Goal: Task Accomplishment & Management: Manage account settings

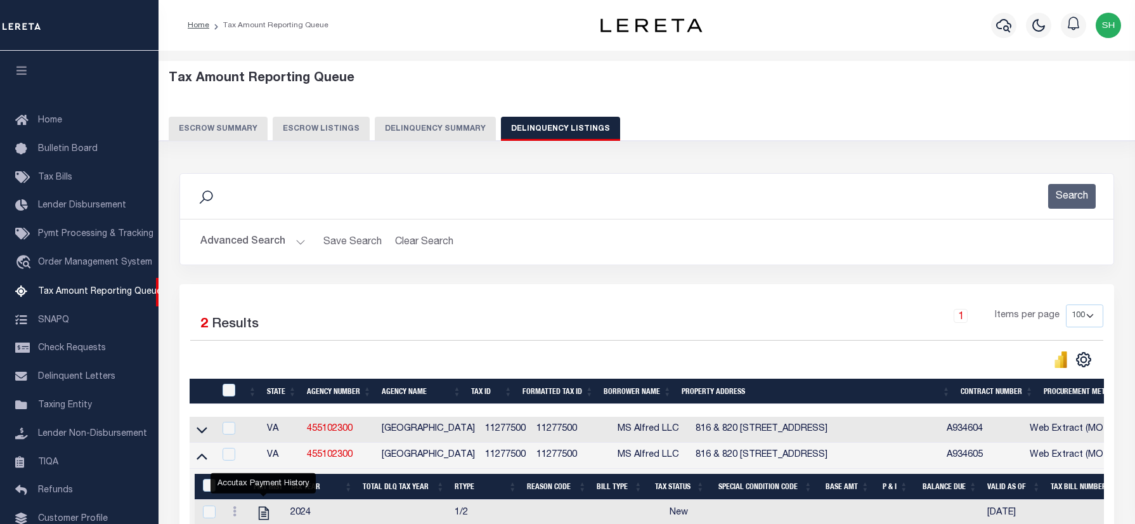
select select "VA"
select select "100"
click at [254, 230] on button "Advanced Search" at bounding box center [252, 242] width 105 height 25
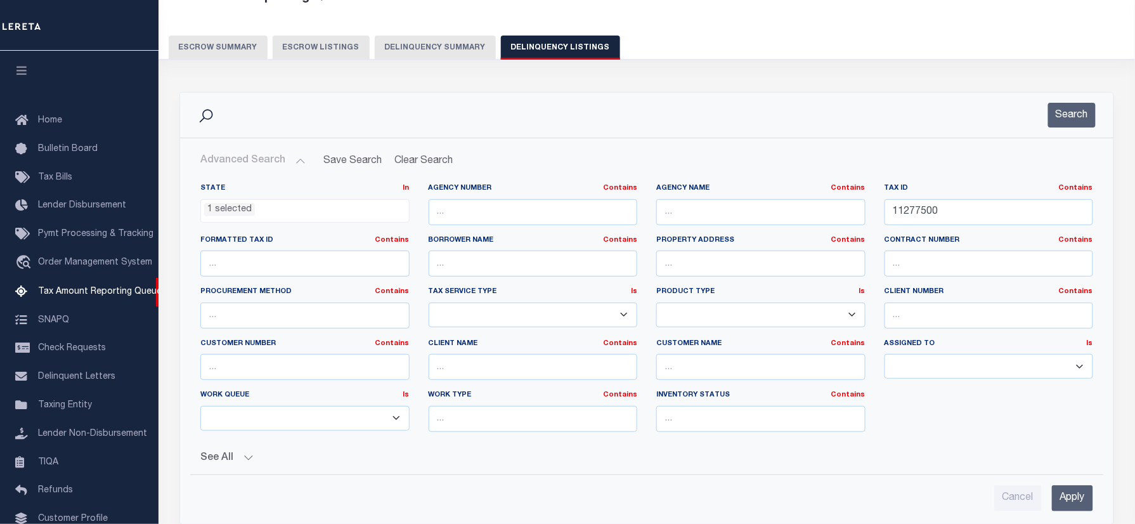
scroll to position [488, 0]
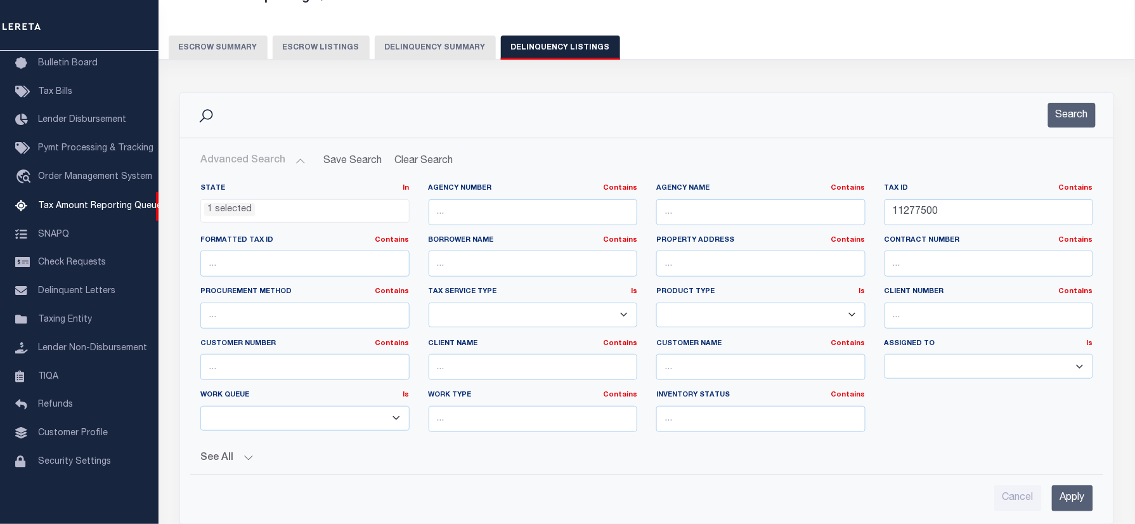
click at [254, 216] on ul "1 selected" at bounding box center [305, 208] width 208 height 17
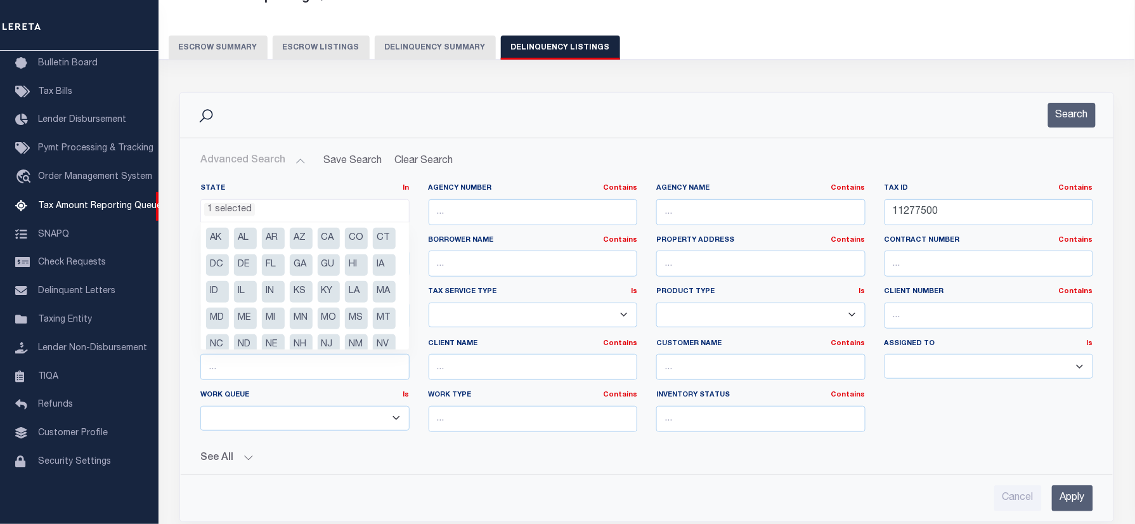
scroll to position [90, 0]
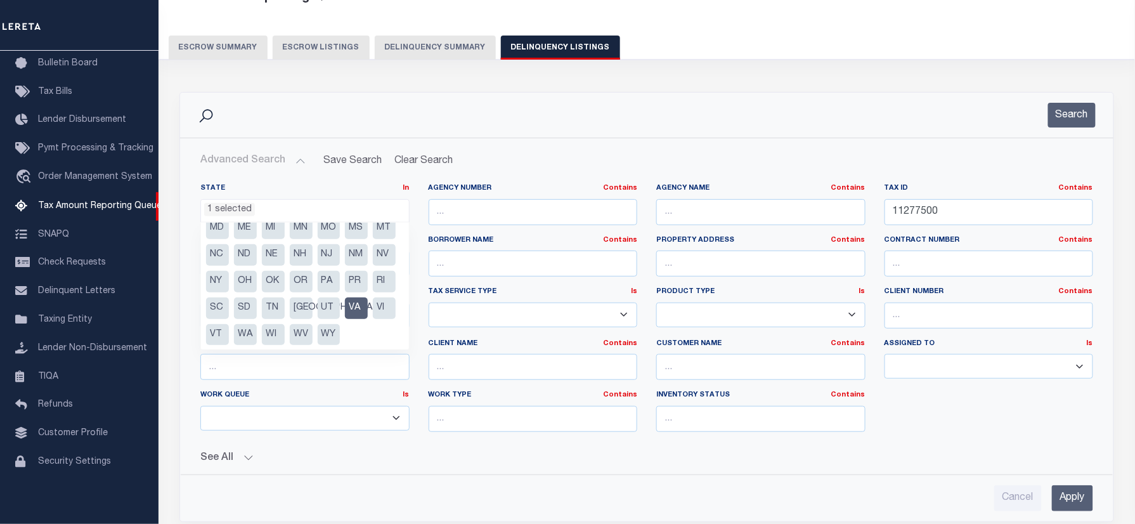
click at [358, 319] on li "VA" at bounding box center [356, 308] width 23 height 22
click at [257, 331] on li "WA" at bounding box center [245, 334] width 23 height 22
select select "WA"
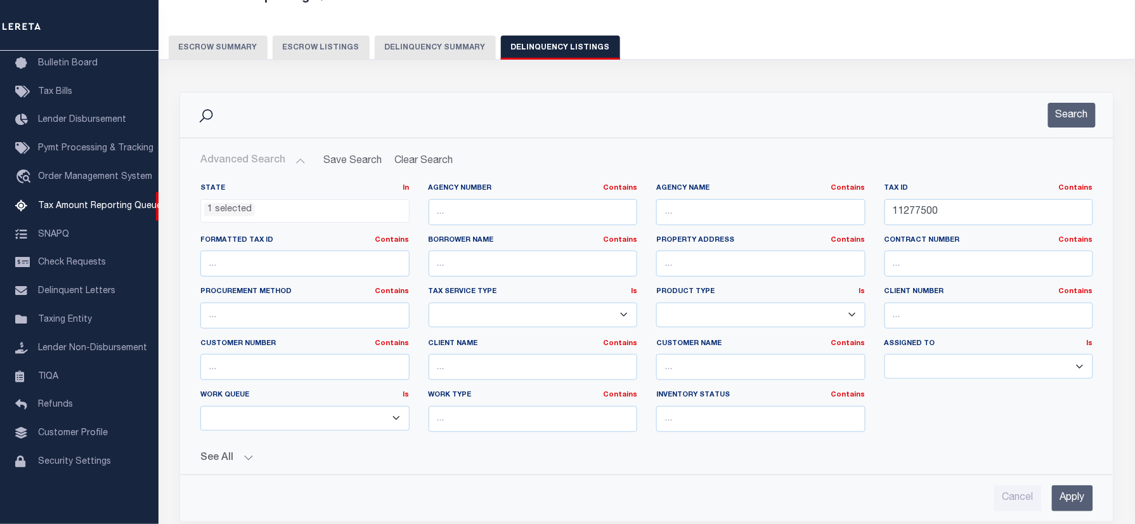
click at [514, 131] on div "Search" at bounding box center [647, 115] width 934 height 45
drag, startPoint x: 958, startPoint y: 206, endPoint x: 715, endPoint y: 165, distance: 245.8
click at [571, 167] on div "Advanced Search Save Search Clear Search tblassign_wrapper_dynamictable_____Def…" at bounding box center [646, 329] width 913 height 363
paste input "220350035006"
type input "220350035006"
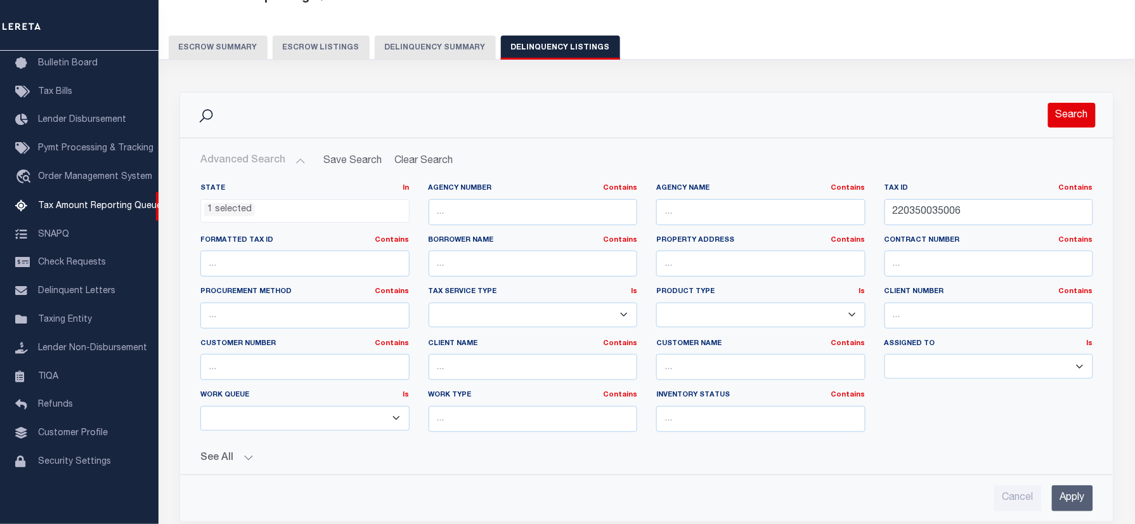
click at [1076, 118] on button "Search" at bounding box center [1072, 115] width 48 height 25
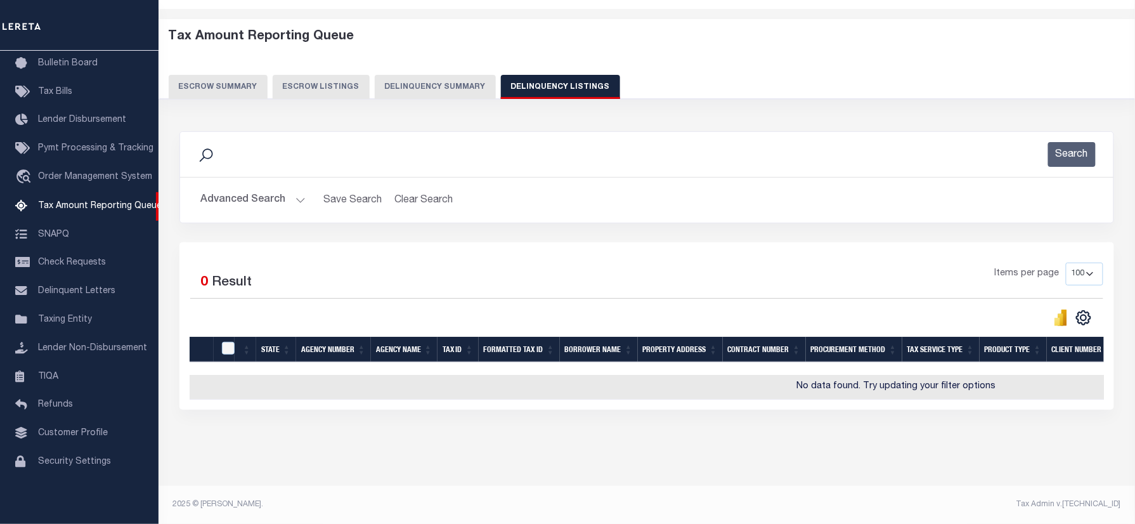
scroll to position [52, 0]
drag, startPoint x: 766, startPoint y: 91, endPoint x: 767, endPoint y: 84, distance: 7.6
click at [766, 91] on div "Tax Amount Reporting Queue Escrow Summary Escrow Listings Delinquency Summary" at bounding box center [648, 69] width 1002 height 100
click at [781, 39] on div "Tax Amount Reporting Queue Escrow Summary Escrow Listings Delinquency Summary" at bounding box center [647, 64] width 957 height 70
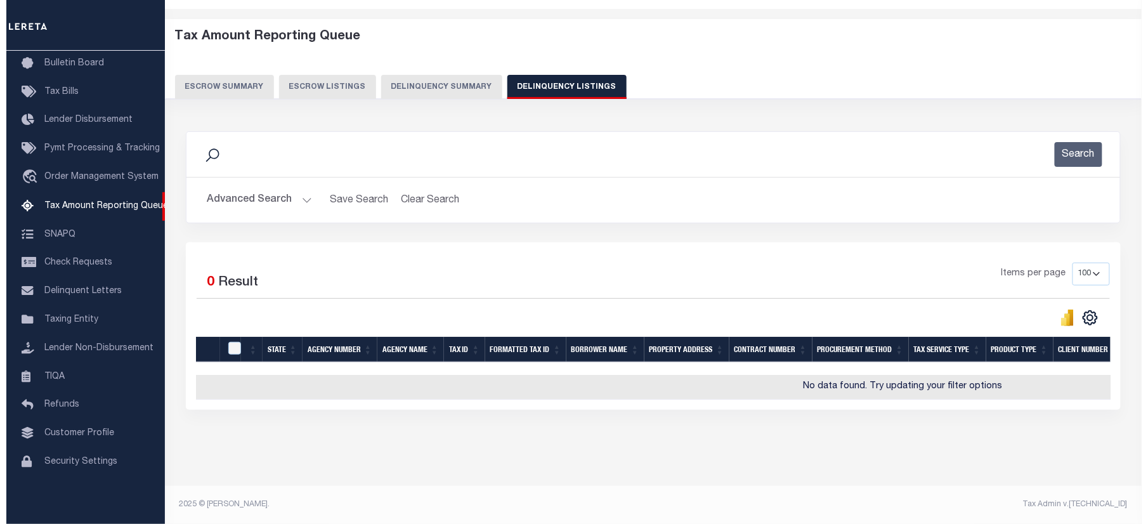
scroll to position [0, 0]
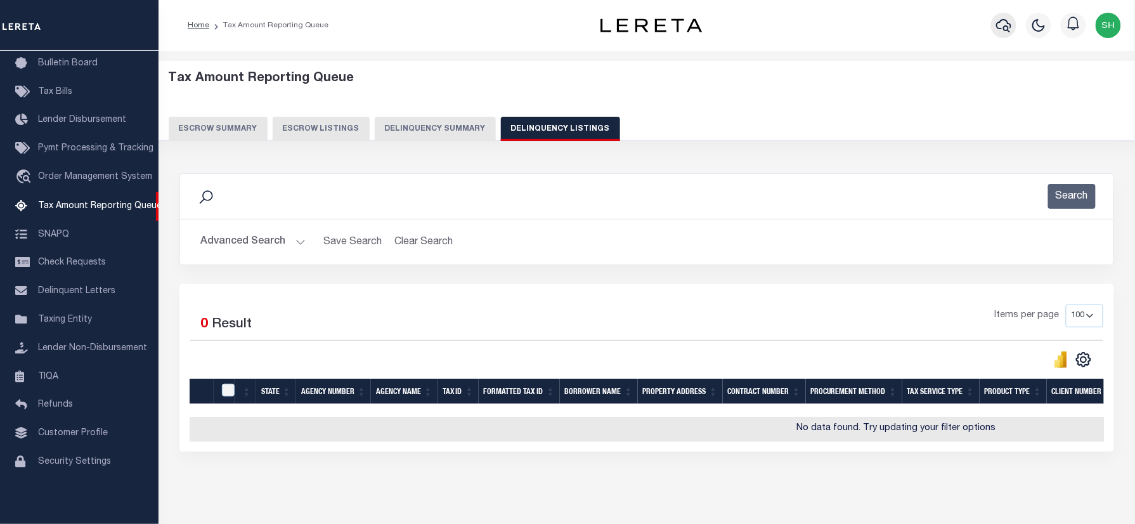
click at [1005, 23] on icon "button" at bounding box center [1003, 25] width 15 height 15
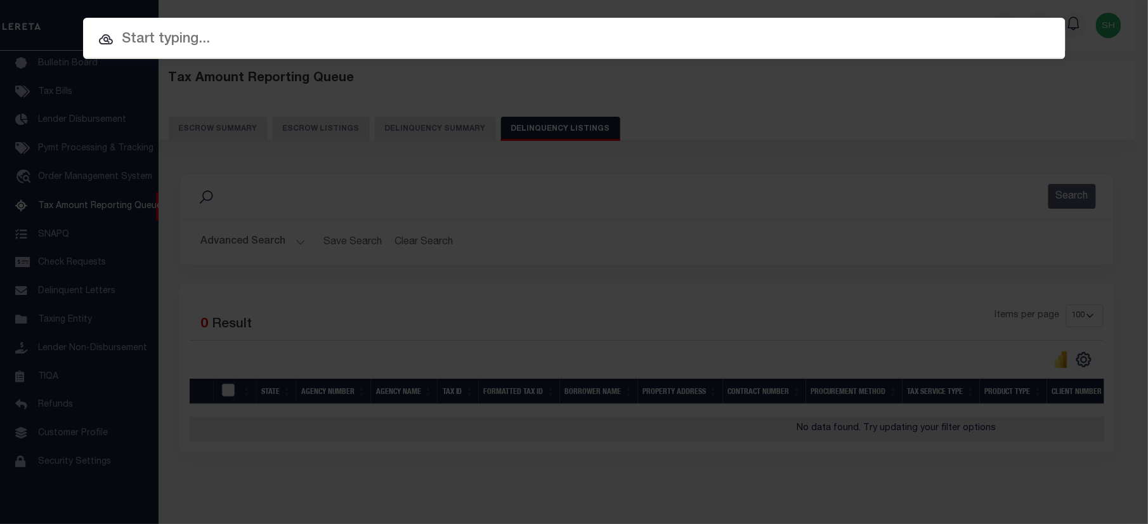
paste input "220350035006"
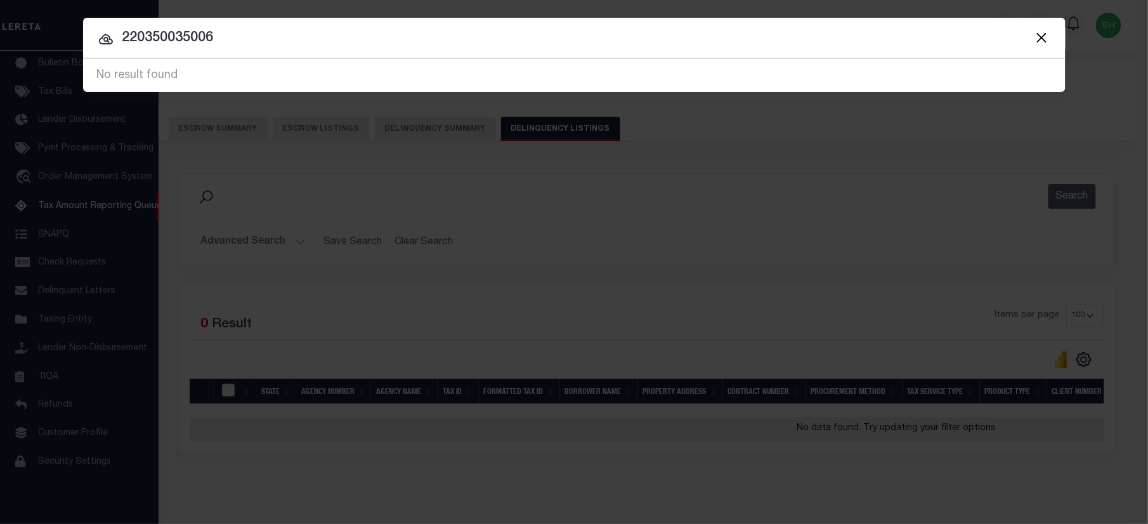
drag, startPoint x: 229, startPoint y: 41, endPoint x: -3, endPoint y: -8, distance: 236.5
click at [0, 0] on html "Home Tax Amount Reporting Queue Profile" at bounding box center [574, 283] width 1148 height 566
paste input "13653"
type input "13653"
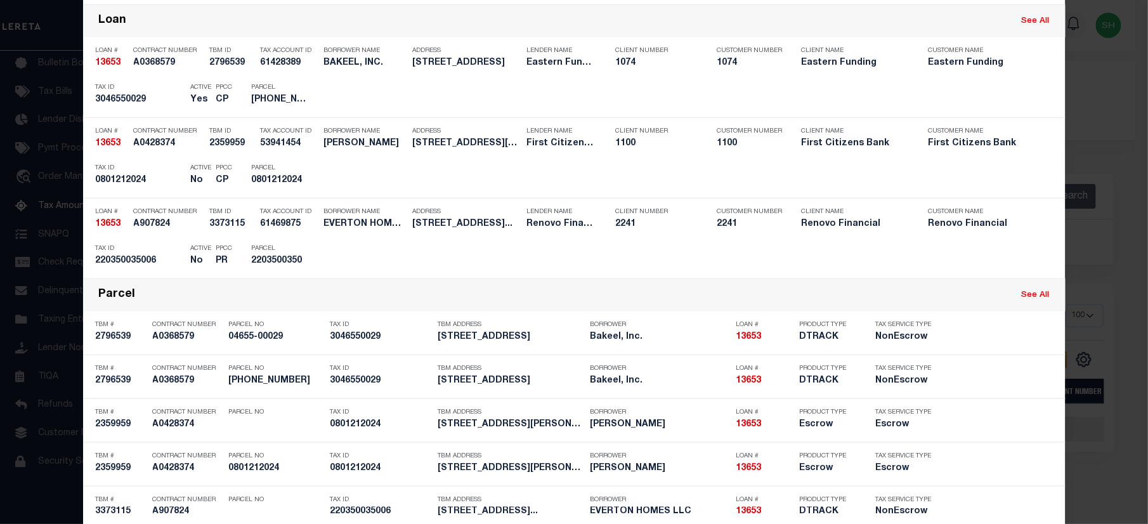
scroll to position [429, 0]
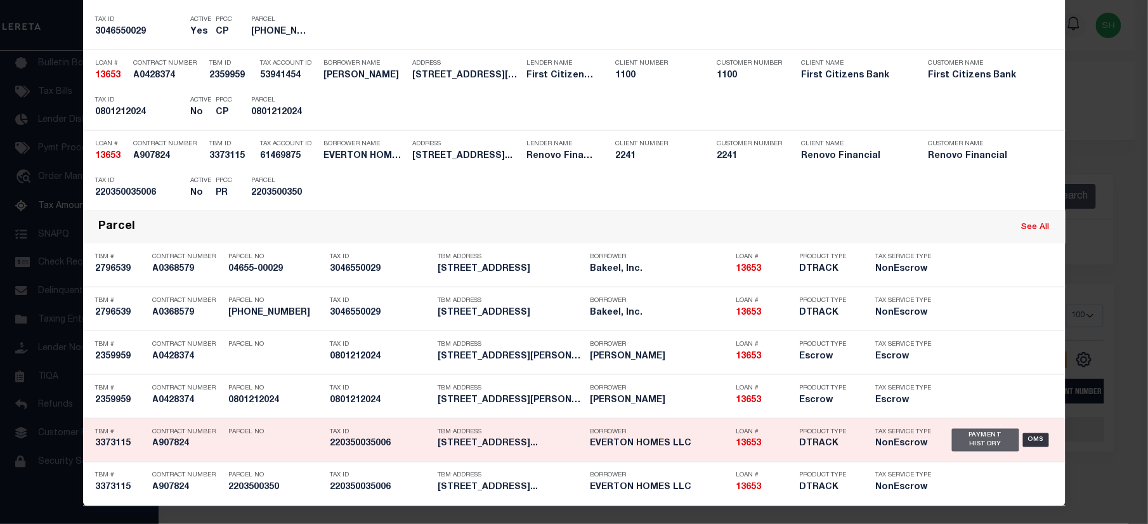
click at [970, 429] on div "Payment History" at bounding box center [986, 440] width 68 height 23
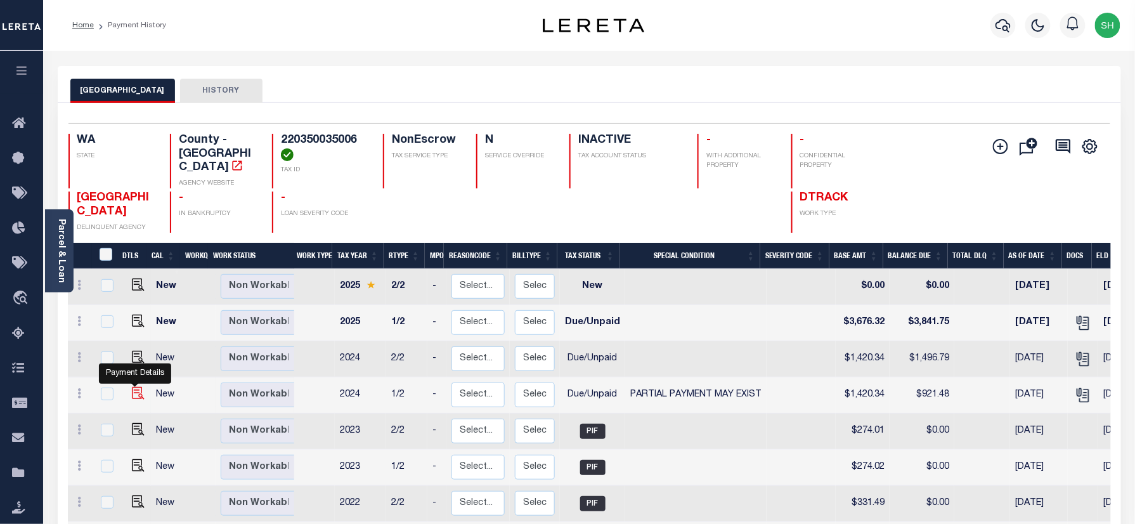
click at [133, 387] on img "" at bounding box center [138, 393] width 13 height 13
checkbox input "true"
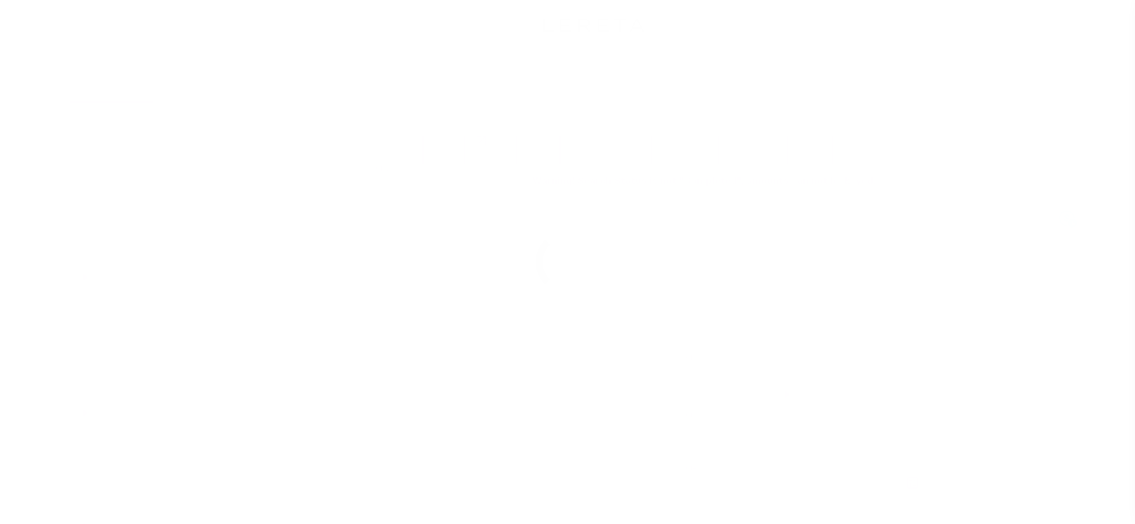
select select "DUE"
select select "15"
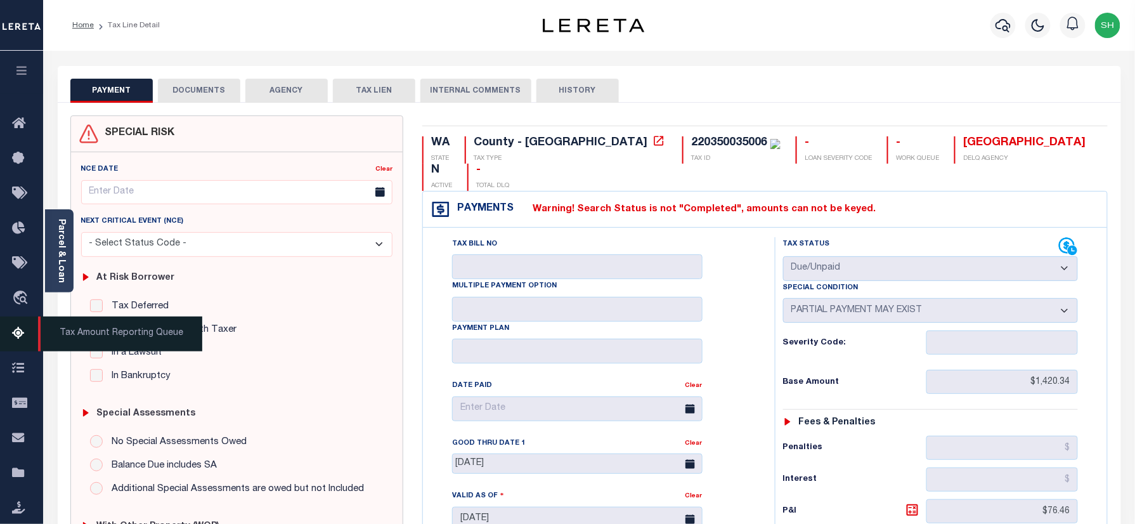
click at [104, 330] on span "Tax Amount Reporting Queue" at bounding box center [120, 333] width 164 height 35
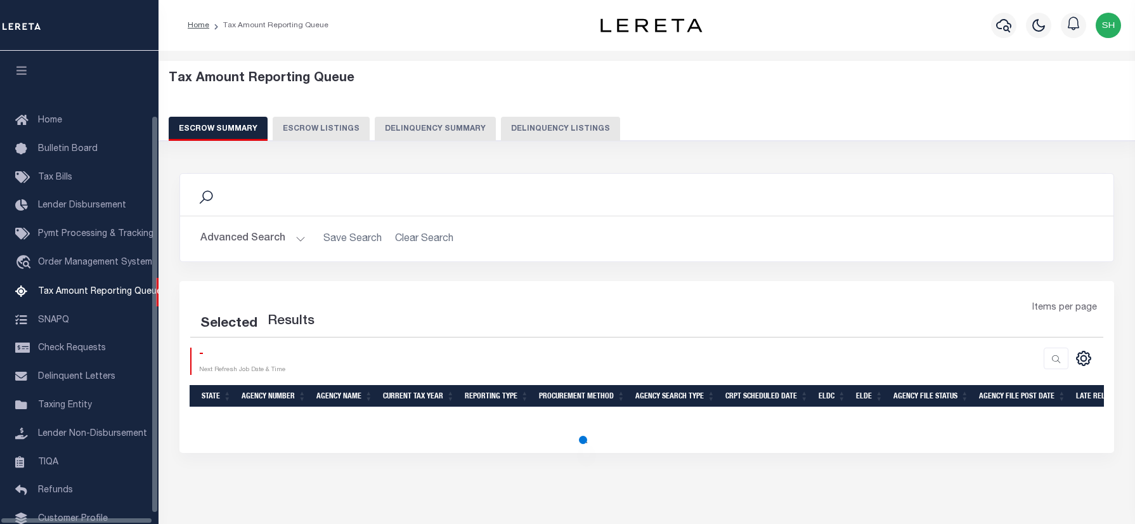
select select "100"
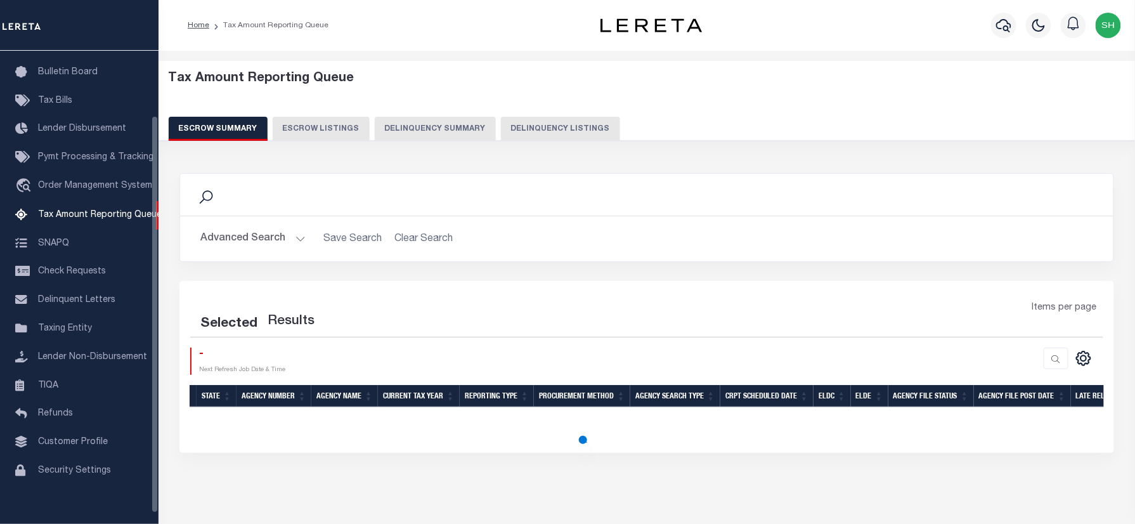
select select "100"
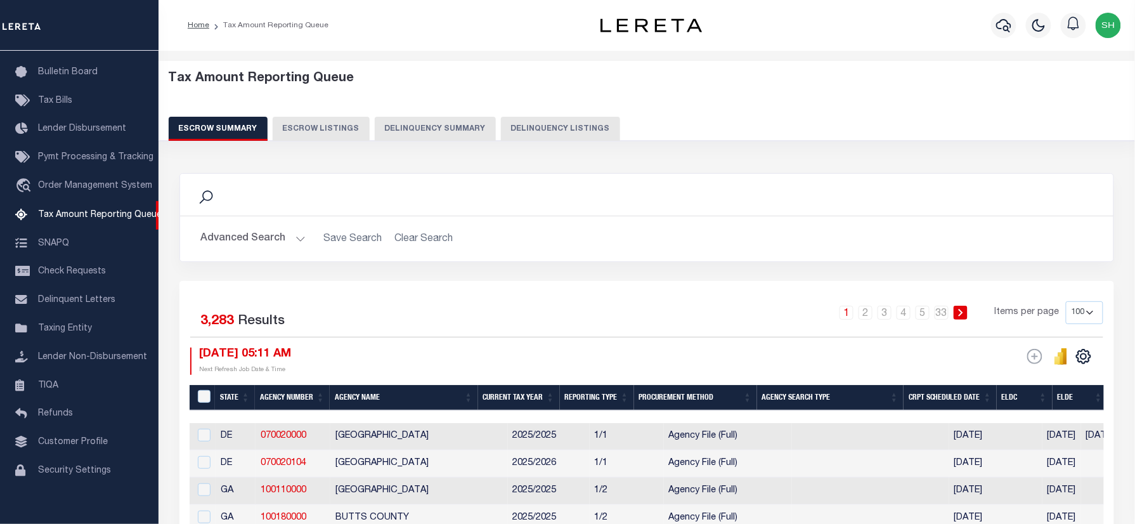
click at [557, 121] on button "Delinquency Listings" at bounding box center [560, 129] width 119 height 24
select select "WA"
select select "100"
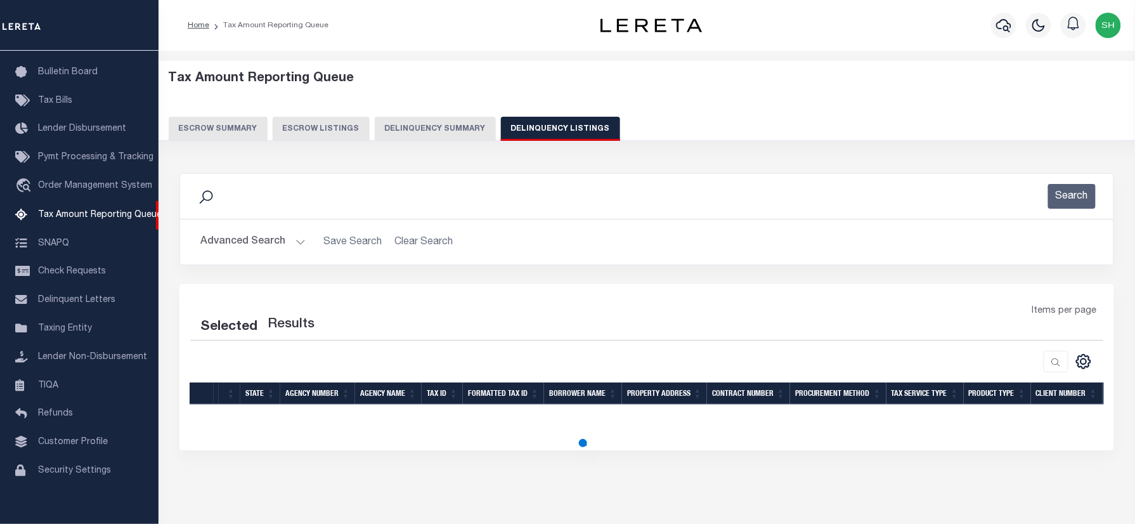
select select "100"
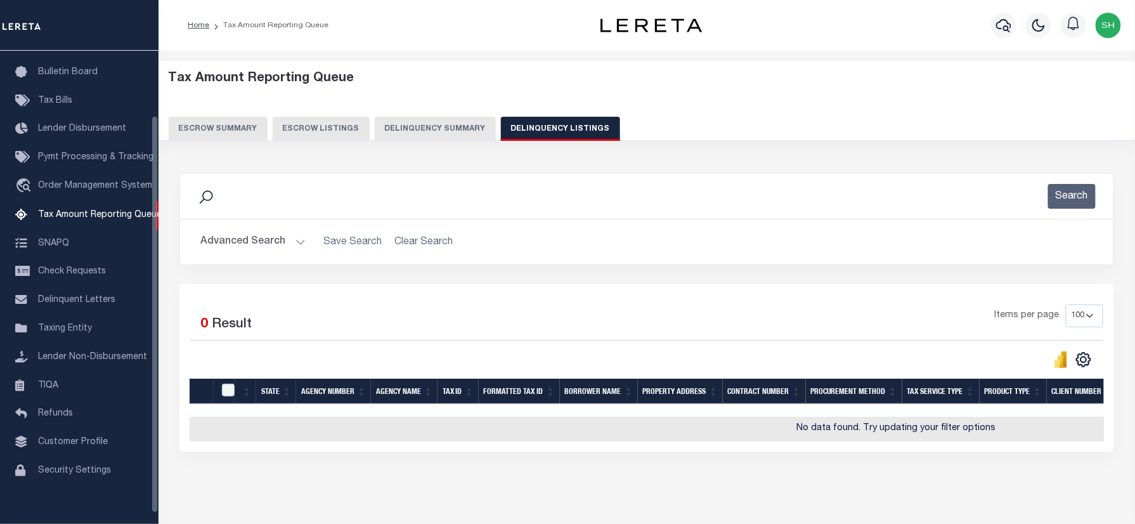
click at [245, 237] on button "Advanced Search" at bounding box center [252, 242] width 105 height 25
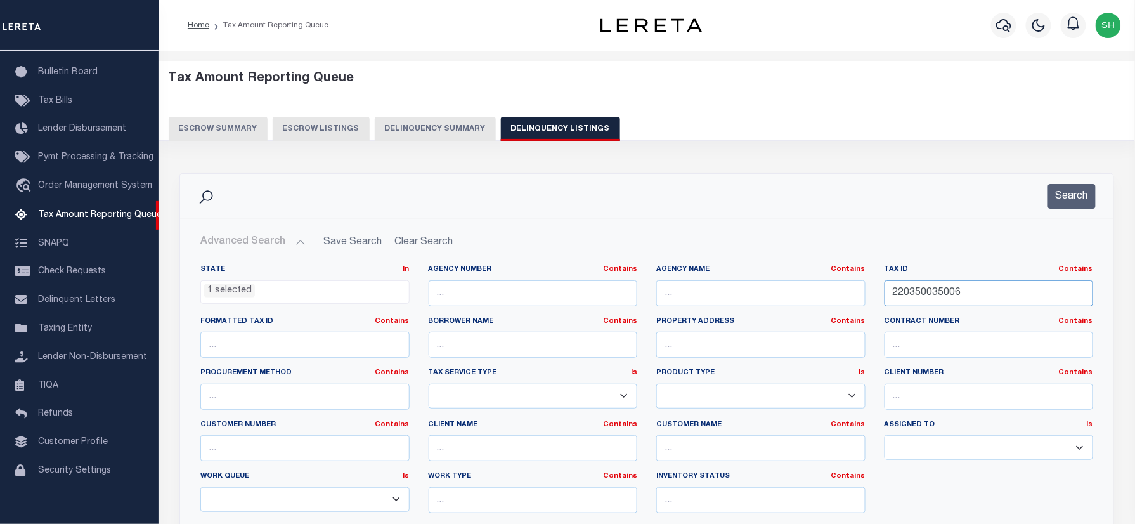
drag, startPoint x: 970, startPoint y: 297, endPoint x: 696, endPoint y: 260, distance: 277.2
click at [696, 260] on div "State In In AK AL AR AZ CA CO CT DC DE FL GA GU HI IA ID IL IN KS KY LA MA MD M…" at bounding box center [647, 399] width 932 height 291
paste input "10041100570270000"
type input "10041100570270000"
click at [1090, 193] on button "Search" at bounding box center [1072, 196] width 48 height 25
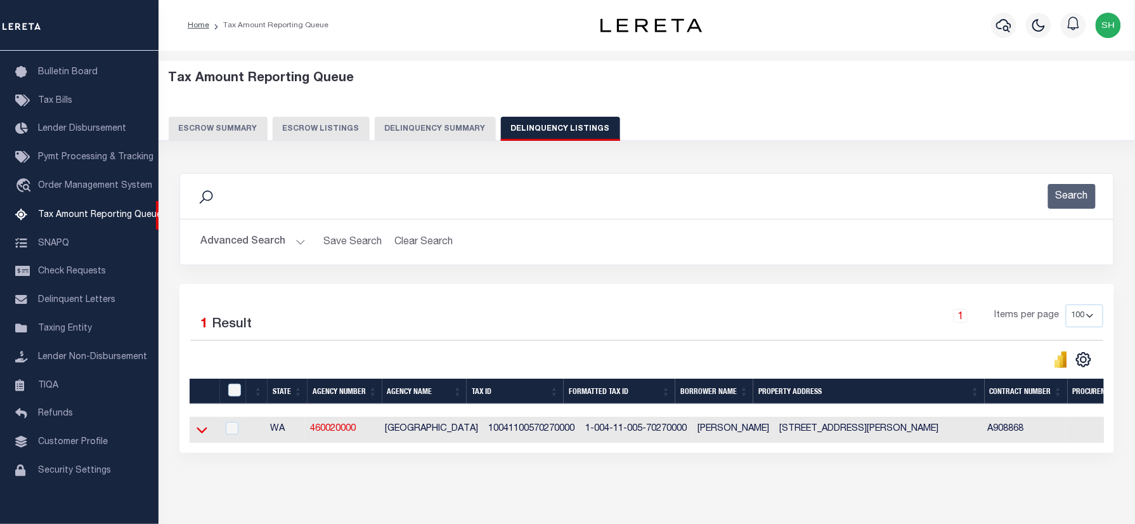
click at [201, 431] on icon at bounding box center [202, 429] width 11 height 13
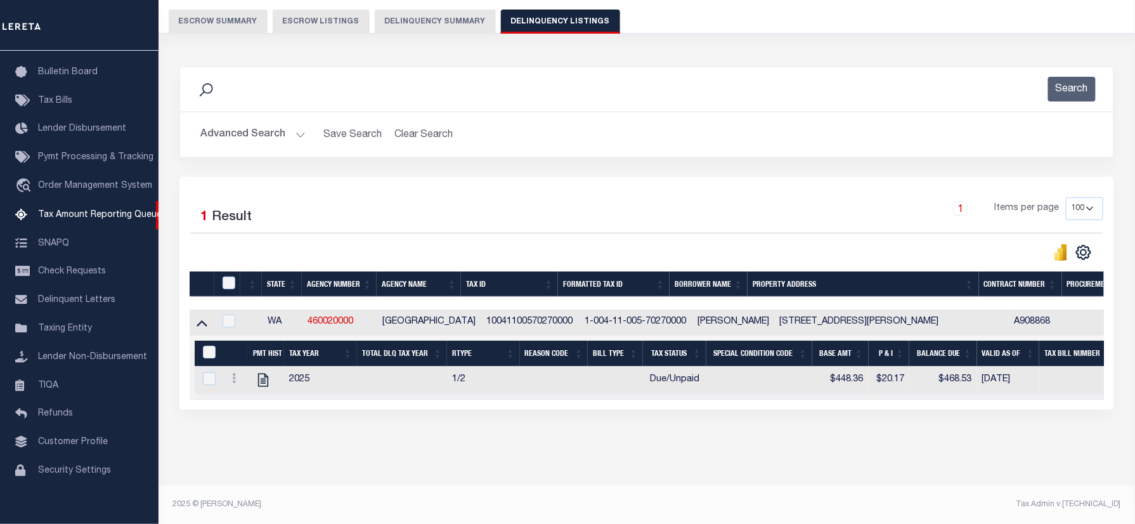
scroll to position [120, 0]
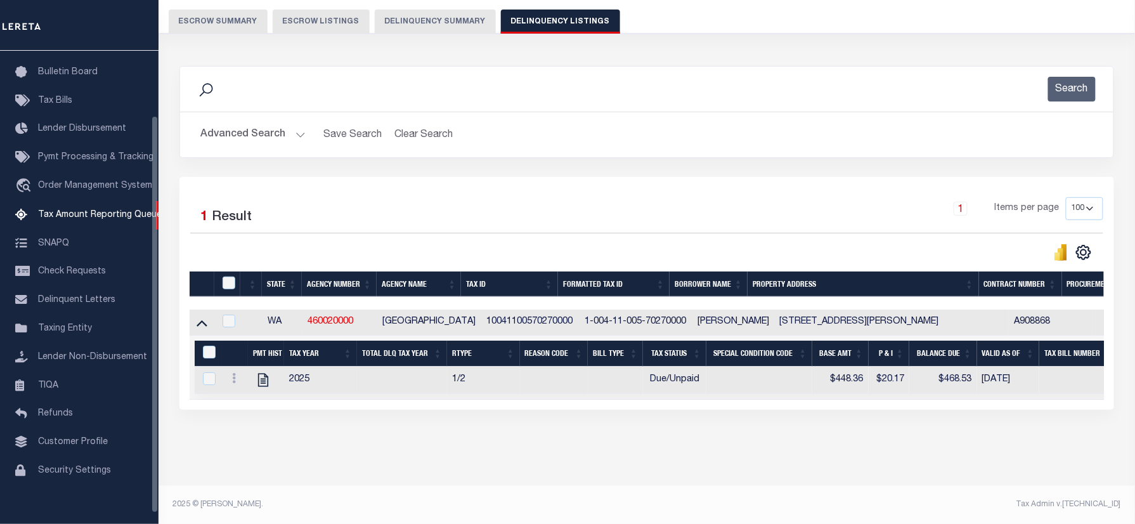
click at [238, 122] on button "Advanced Search" at bounding box center [252, 134] width 105 height 25
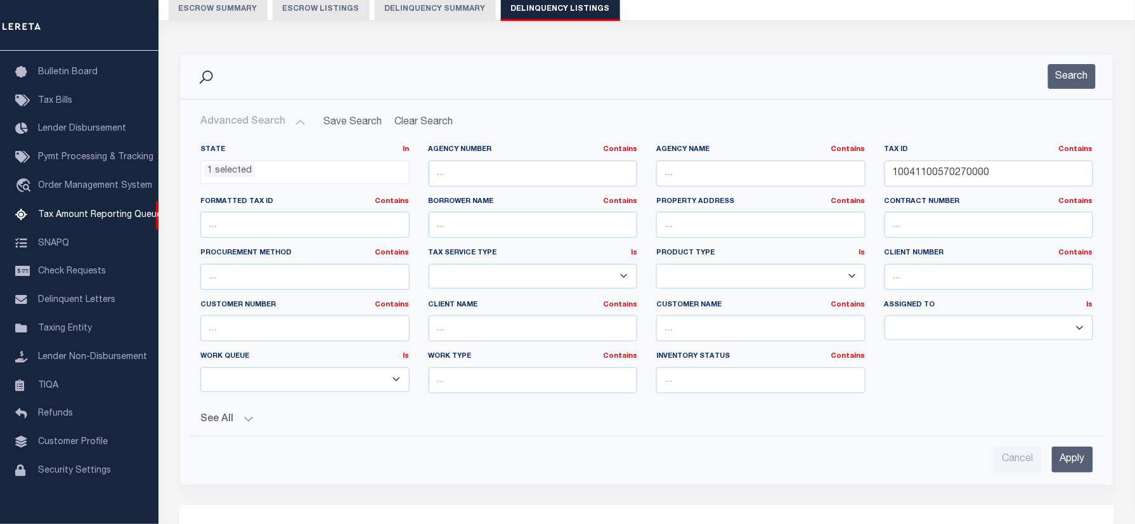
click at [261, 168] on ul "1 selected" at bounding box center [305, 169] width 208 height 17
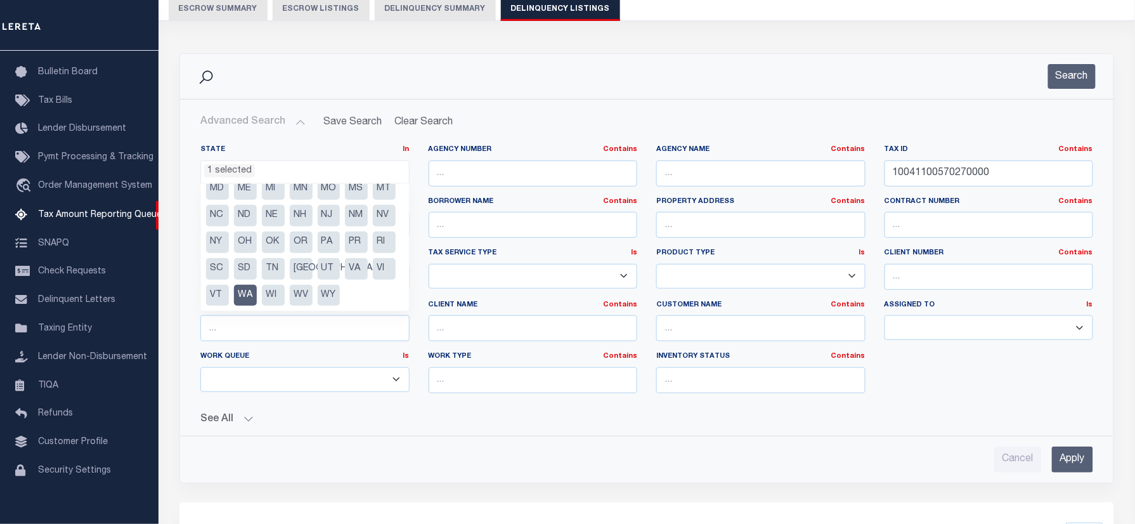
scroll to position [117, 0]
drag, startPoint x: 275, startPoint y: 292, endPoint x: 284, endPoint y: 287, distance: 10.8
click at [257, 292] on li "WA" at bounding box center [245, 296] width 23 height 22
click at [356, 270] on li "VA" at bounding box center [356, 269] width 23 height 22
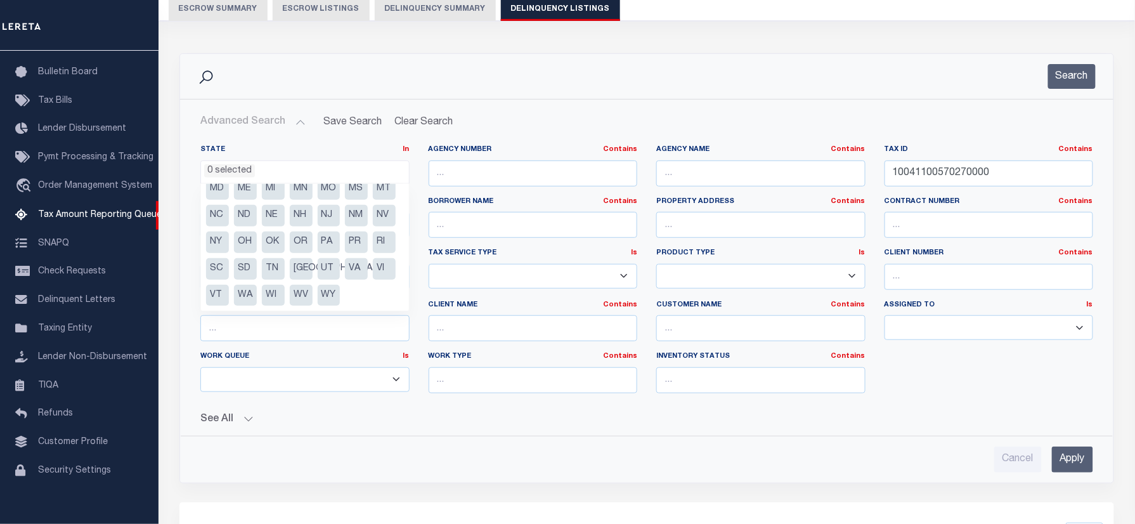
select select "VA"
click at [577, 100] on div "Advanced Search Save Search Clear Search tblassign_wrapper_dynamictable_____Def…" at bounding box center [647, 291] width 934 height 383
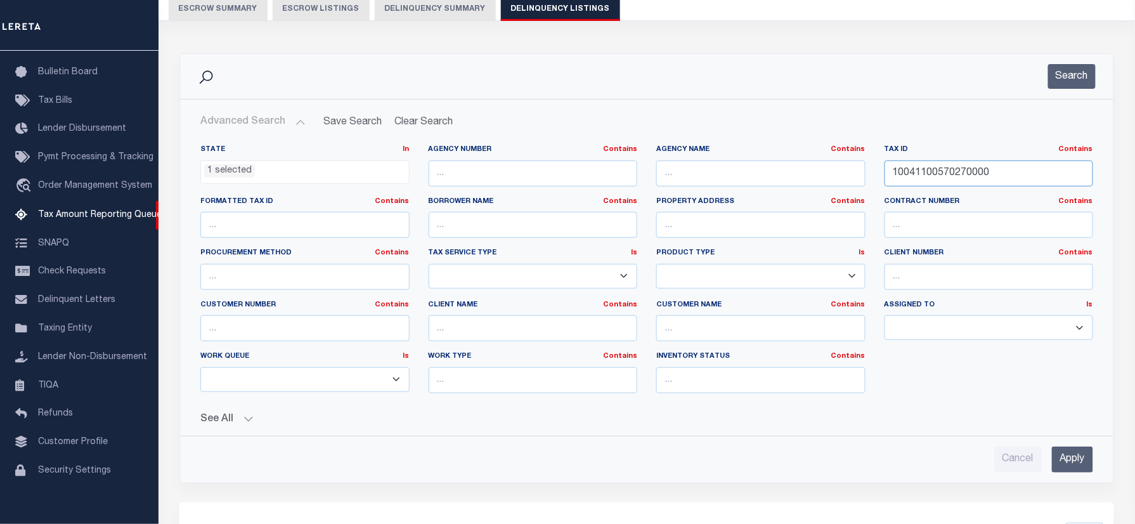
drag, startPoint x: 1014, startPoint y: 175, endPoint x: 724, endPoint y: 161, distance: 289.6
click at [724, 161] on div "State In In AK AL AR AZ CA CO CT DC DE FL GA GU HI IA ID IL IN KS KY LA MA MD M…" at bounding box center [647, 274] width 912 height 259
paste input "6005041"
drag, startPoint x: 1081, startPoint y: 65, endPoint x: 1081, endPoint y: 75, distance: 10.1
click at [1081, 74] on button "Search" at bounding box center [1072, 76] width 48 height 25
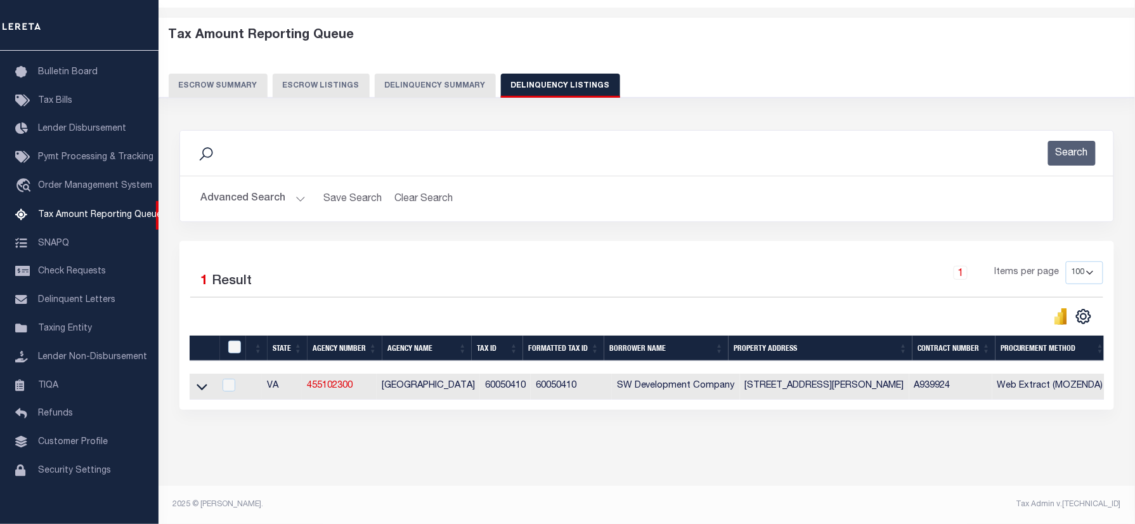
scroll to position [55, 0]
click at [199, 384] on icon at bounding box center [202, 387] width 11 height 6
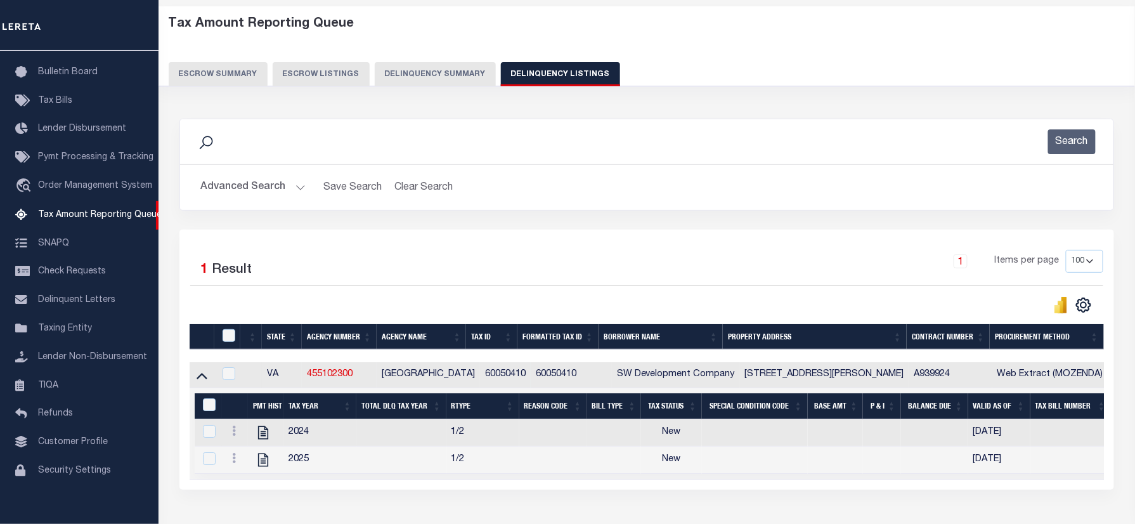
click at [230, 181] on button "Advanced Search" at bounding box center [252, 187] width 105 height 25
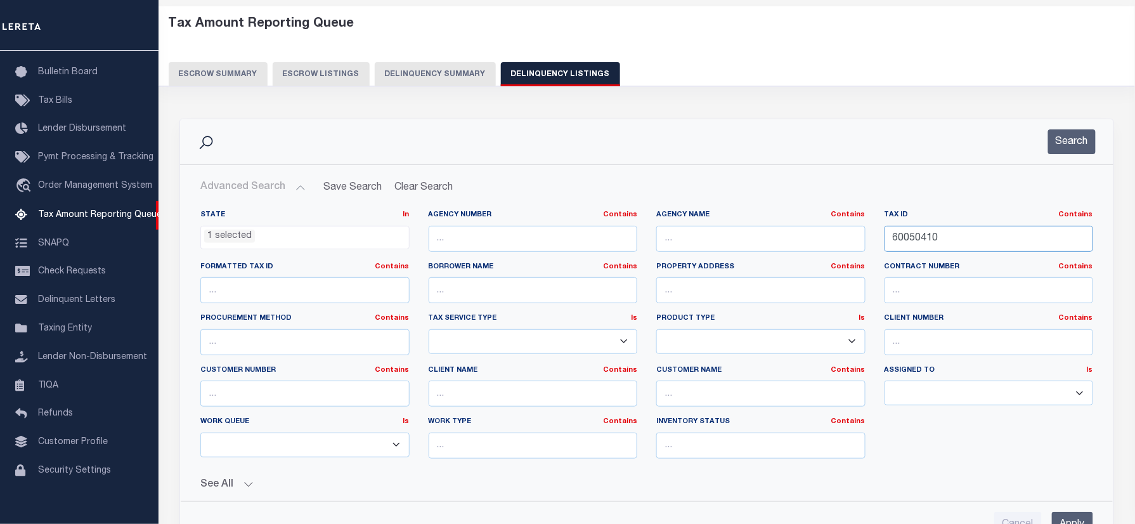
drag, startPoint x: 969, startPoint y: 242, endPoint x: 634, endPoint y: 240, distance: 334.9
click at [634, 240] on div "State In In AK AL AR AZ CA CO CT DC DE FL GA GU HI IA ID IL IN KS KY LA MA MD M…" at bounding box center [647, 339] width 912 height 259
paste input "1127150"
click at [943, 251] on input "11271500" at bounding box center [989, 239] width 209 height 26
click at [952, 237] on input "11271500" at bounding box center [989, 239] width 209 height 26
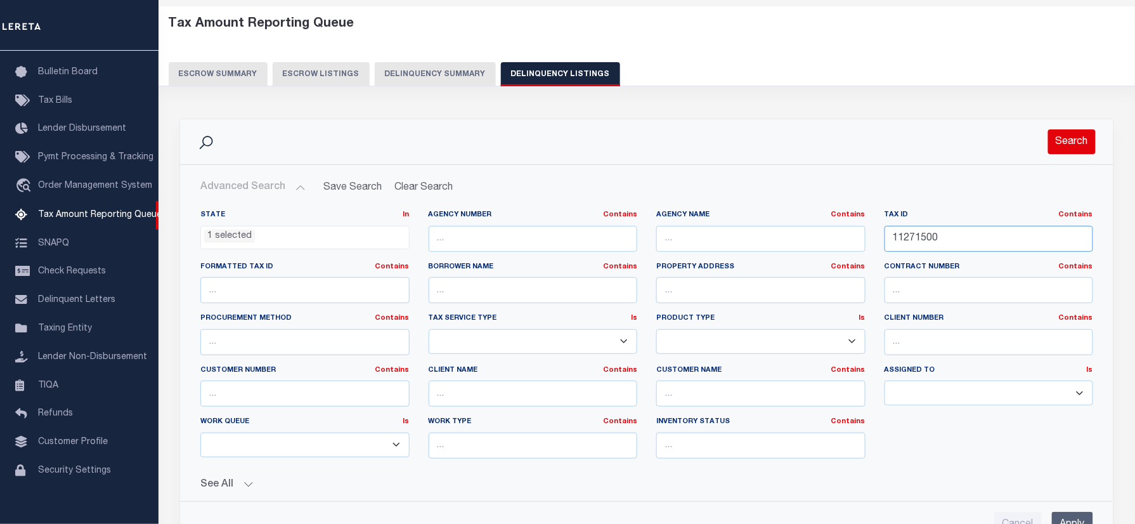
type input "11271500"
click at [1064, 141] on button "Search" at bounding box center [1072, 141] width 48 height 25
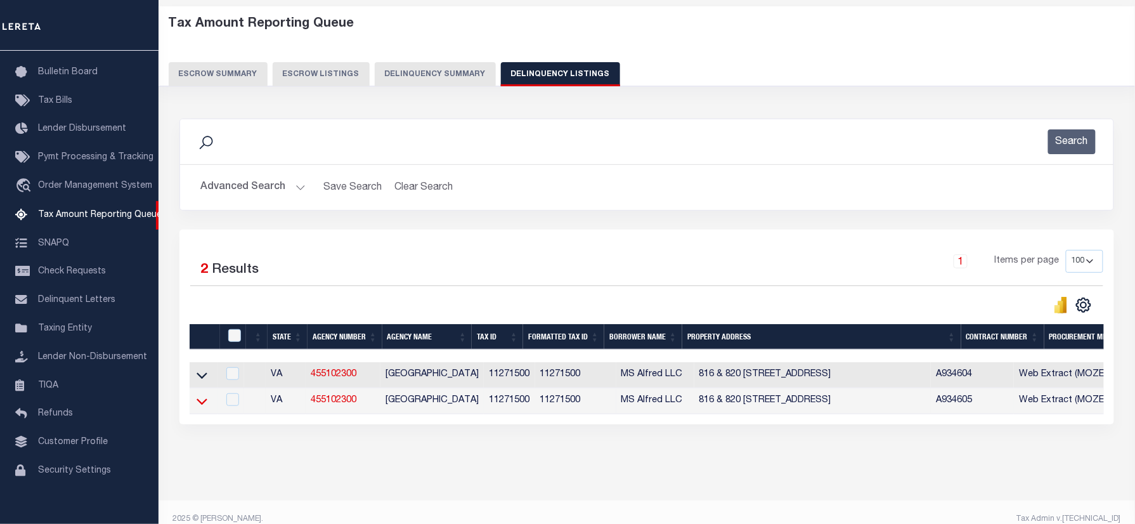
click at [197, 404] on icon at bounding box center [202, 401] width 11 height 6
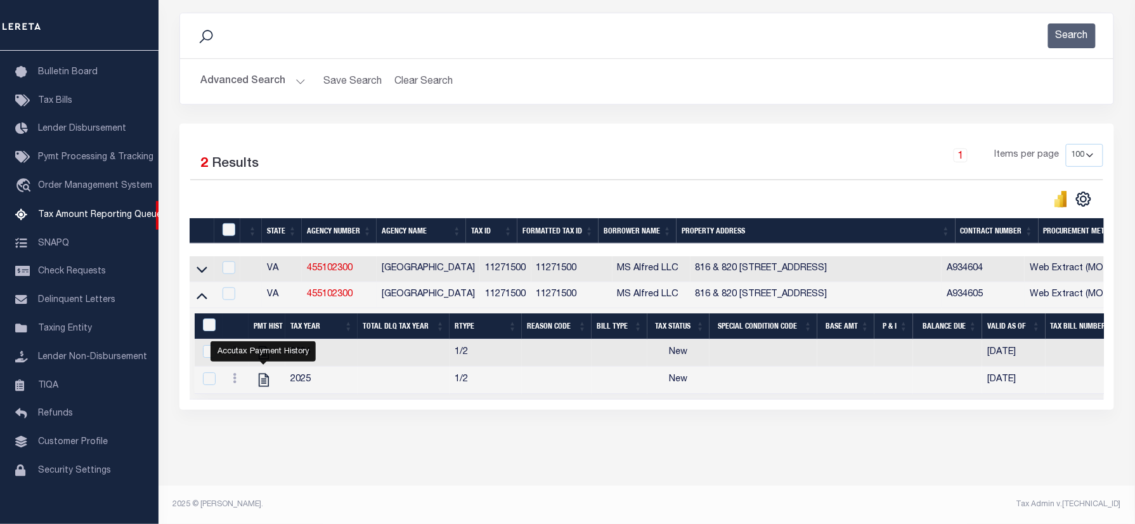
scroll to position [175, 0]
click at [198, 263] on icon at bounding box center [202, 269] width 11 height 13
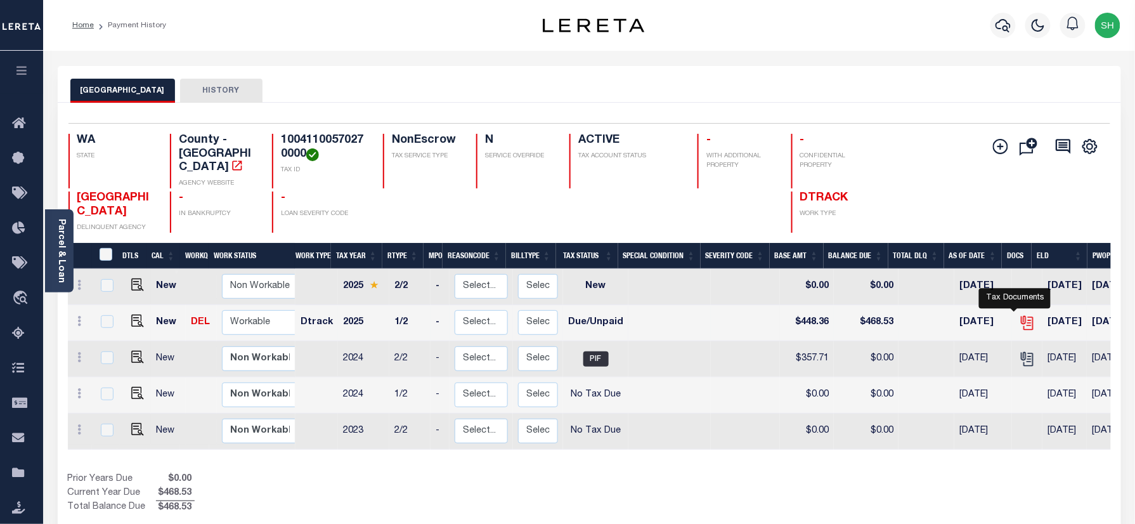
click at [1019, 315] on icon "" at bounding box center [1027, 323] width 16 height 16
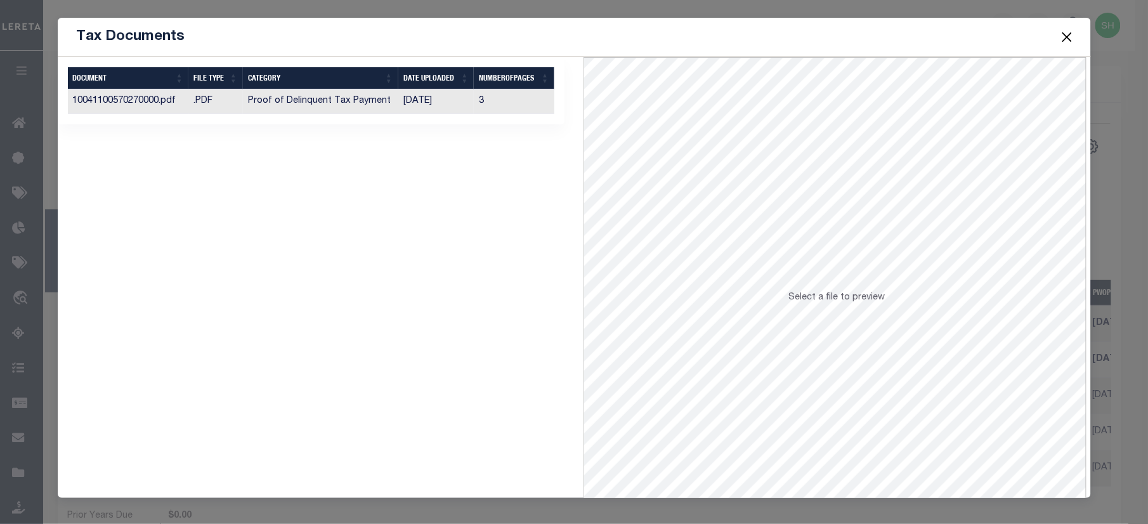
click at [323, 109] on td "Proof of Delinquent Tax Payment" at bounding box center [320, 101] width 155 height 25
click at [1067, 36] on button "Close" at bounding box center [1067, 37] width 16 height 16
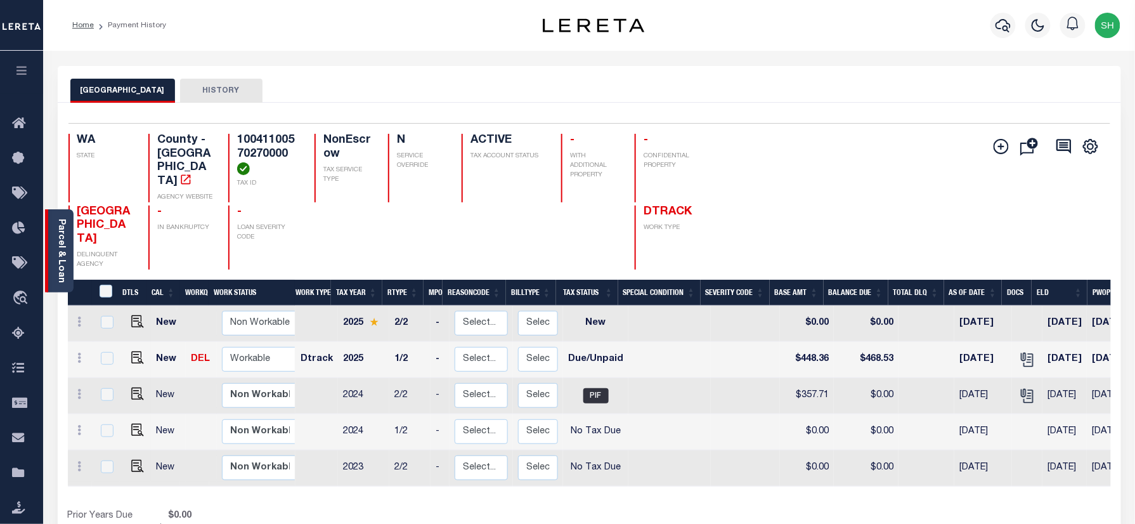
click at [51, 244] on div "Parcel & Loan" at bounding box center [59, 250] width 29 height 83
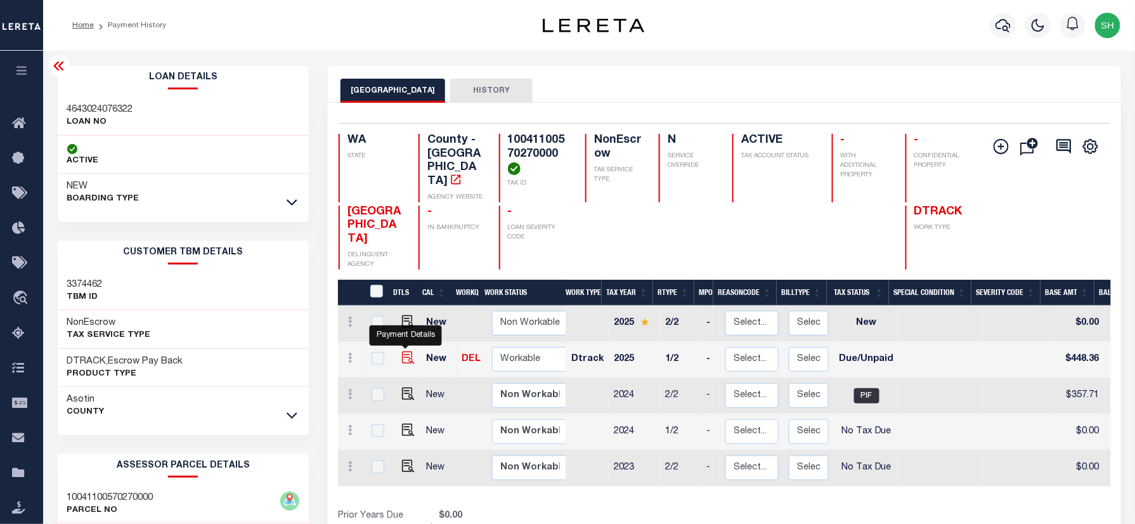
click at [406, 351] on img "" at bounding box center [408, 357] width 13 height 13
checkbox input "true"
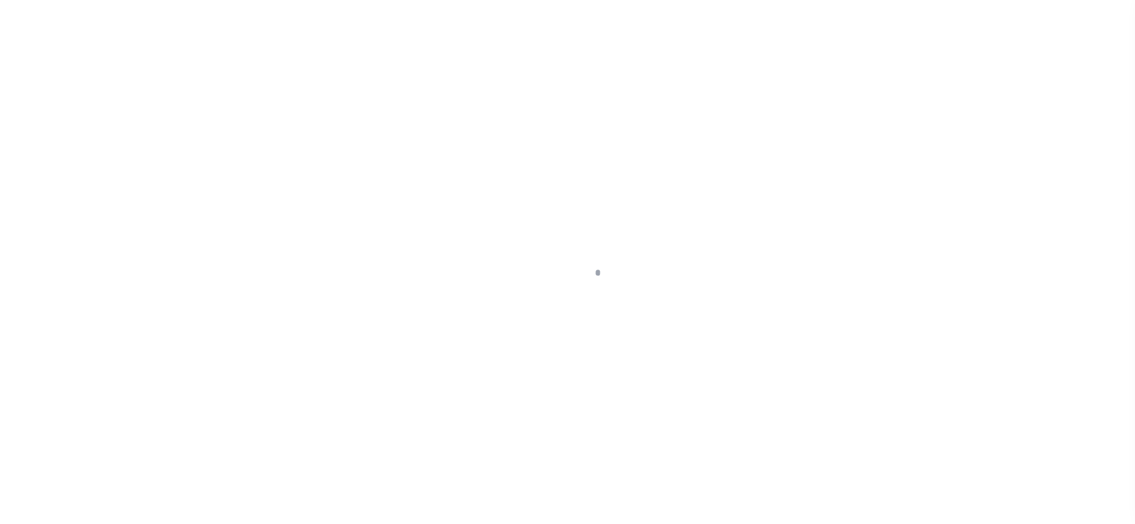
checkbox input "false"
type input "[DATE]"
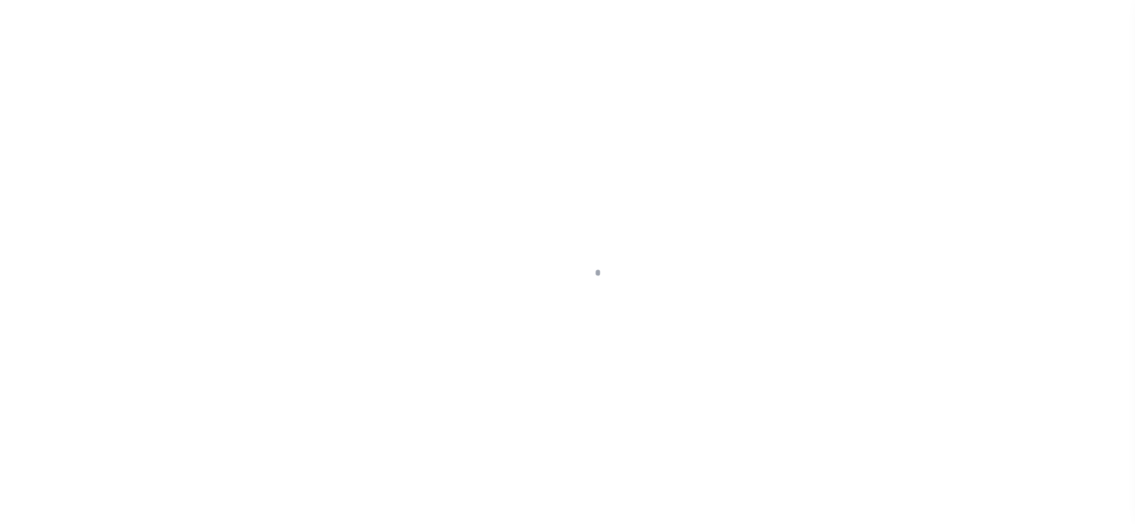
type input "[DATE]"
select select "DUE"
type input "$448.36"
type input "$20.17"
type input "$468.53"
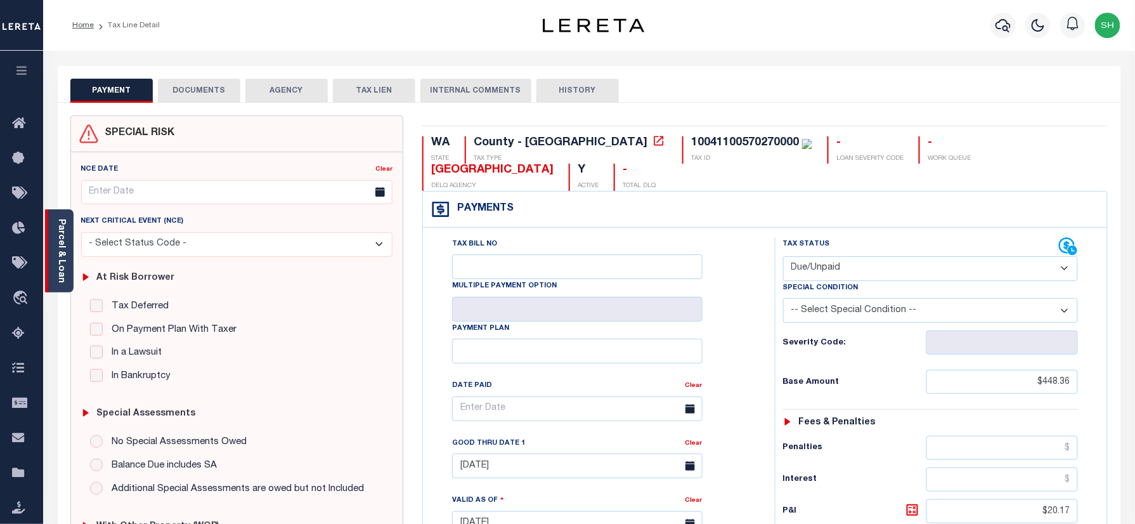
click at [58, 227] on link "Parcel & Loan" at bounding box center [60, 251] width 9 height 64
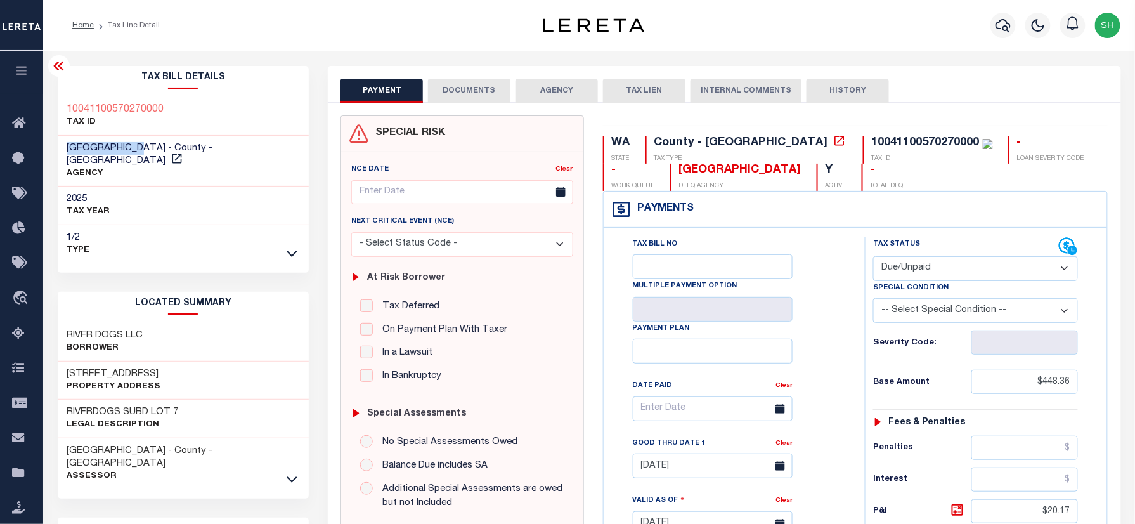
drag, startPoint x: 64, startPoint y: 146, endPoint x: 143, endPoint y: 145, distance: 78.7
click at [143, 145] on div "[GEOGRAPHIC_DATA] - County - [GEOGRAPHIC_DATA] AGENCY" at bounding box center [184, 161] width 252 height 51
copy span "[GEOGRAPHIC_DATA]"
click at [872, 137] on div "10041100570270000" at bounding box center [926, 142] width 108 height 11
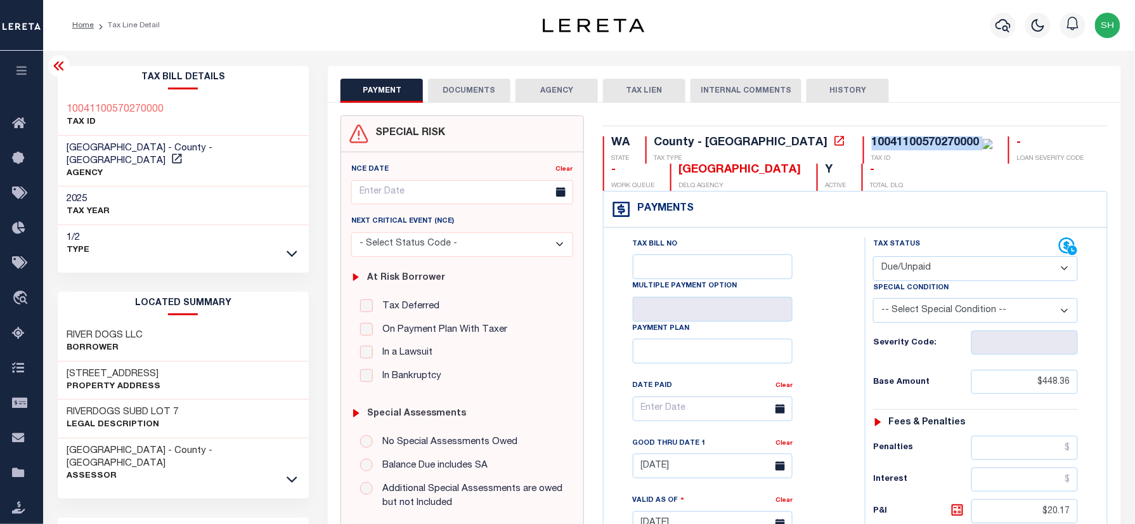
copy div "10041100570270000"
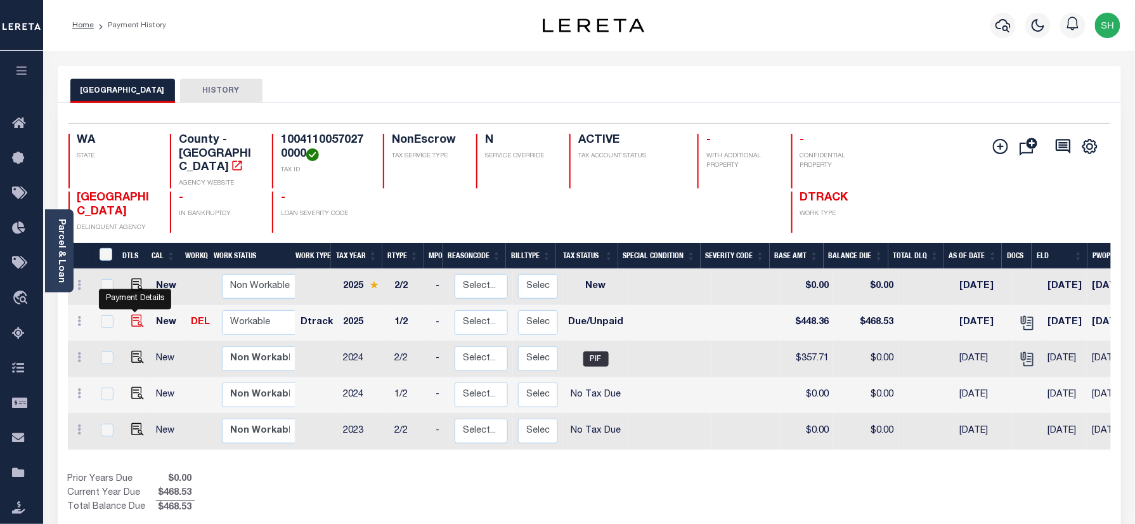
click at [134, 315] on img "" at bounding box center [137, 321] width 13 height 13
checkbox input "true"
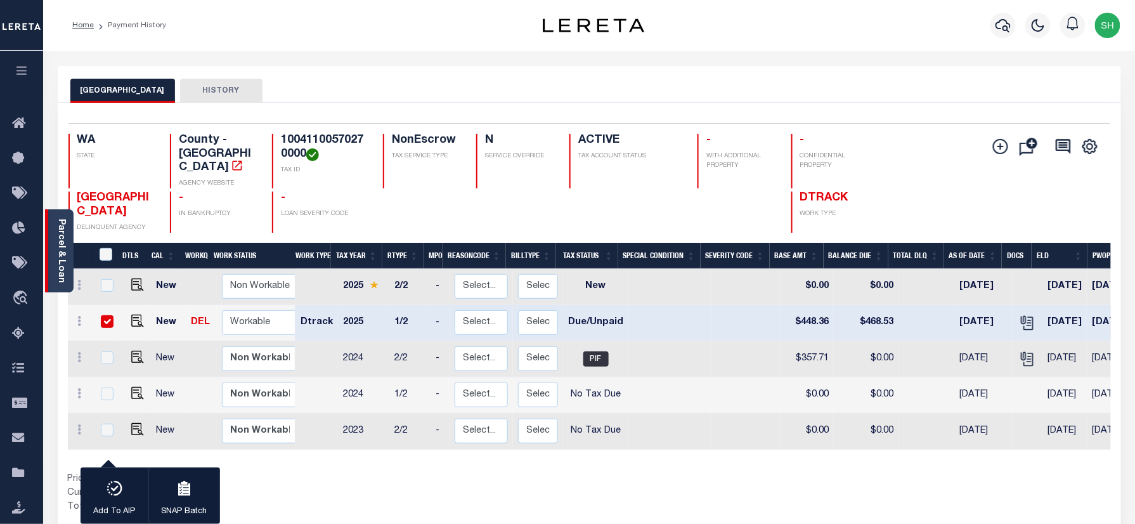
click at [49, 228] on div "Parcel & Loan" at bounding box center [59, 250] width 29 height 83
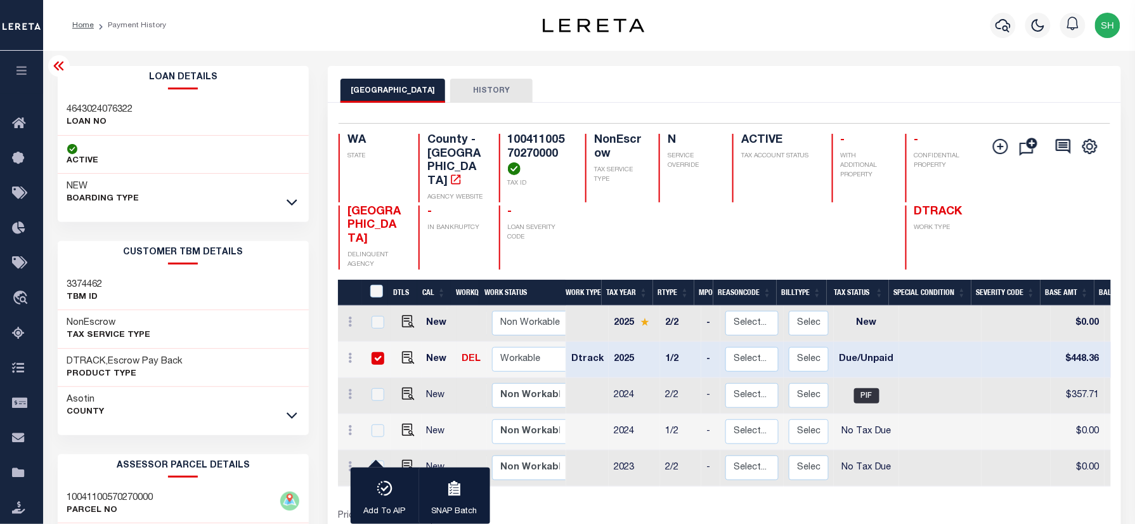
click at [84, 105] on h3 "4643024076322" at bounding box center [100, 109] width 66 height 13
copy h3 "4643024076322"
click at [136, 27] on li "Payment History" at bounding box center [130, 25] width 72 height 11
click at [133, 23] on li "Payment History" at bounding box center [130, 25] width 72 height 11
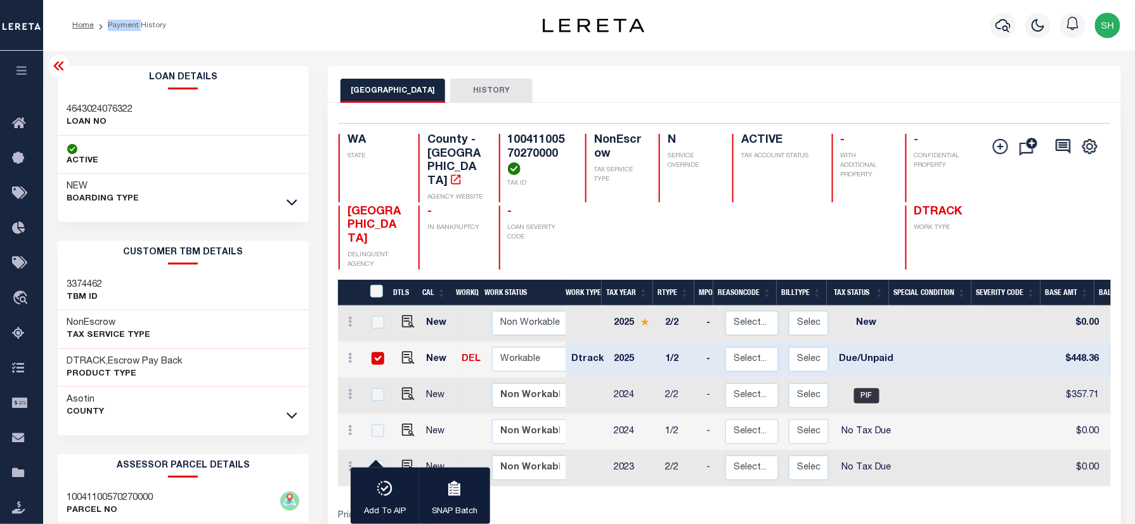
click at [133, 23] on li "Payment History" at bounding box center [130, 25] width 72 height 11
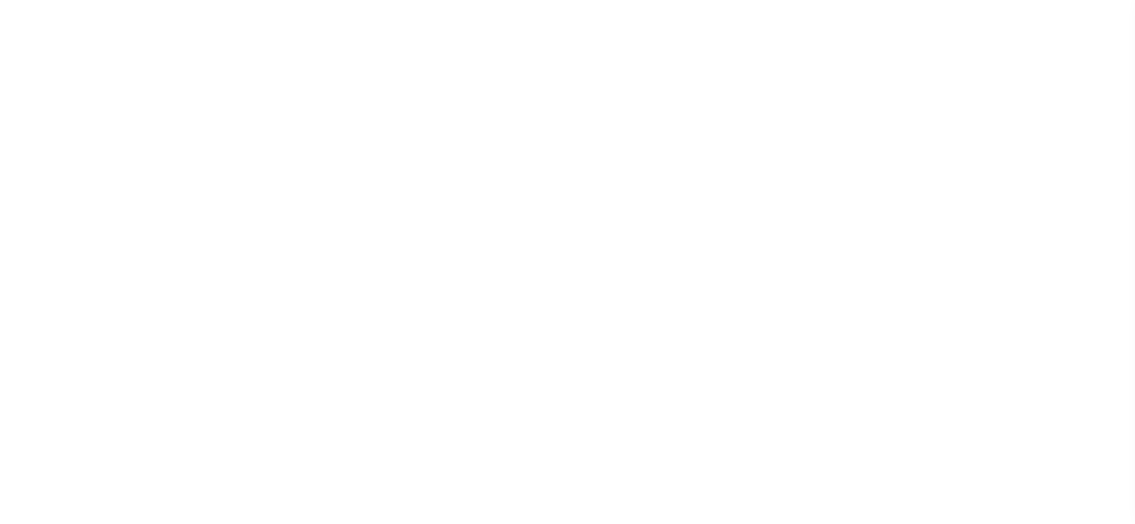
select select "DUE"
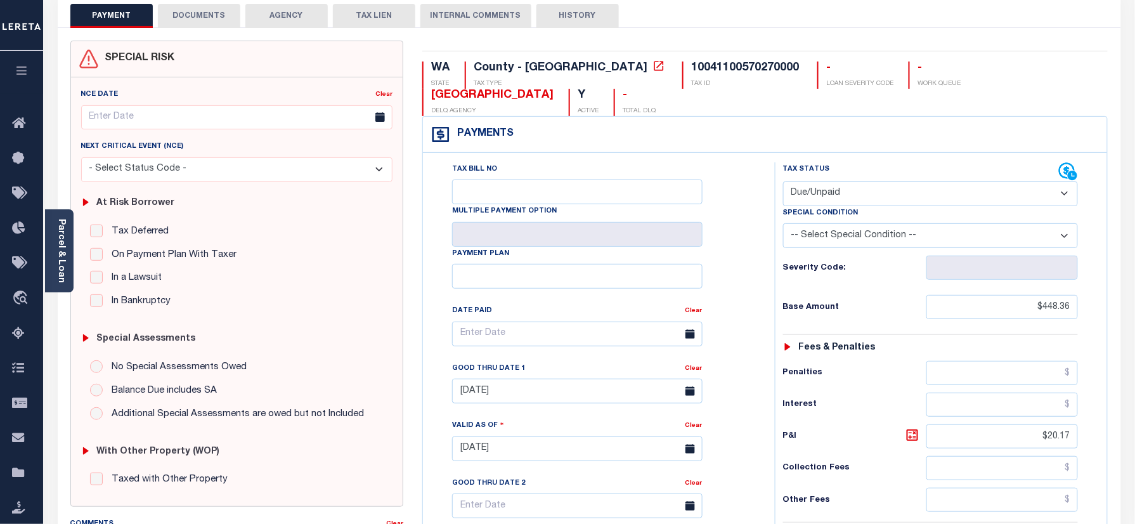
scroll to position [169, 0]
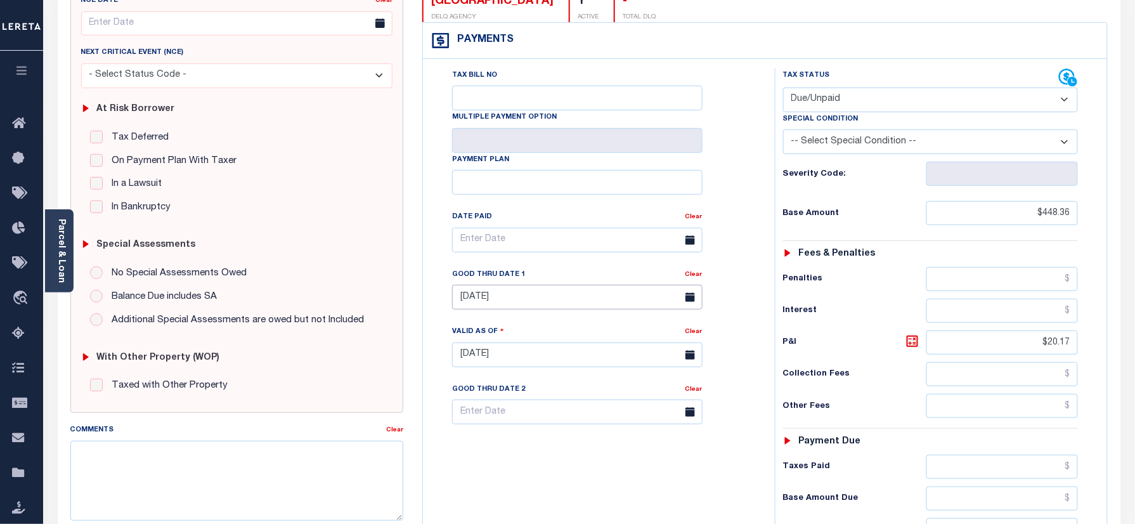
drag, startPoint x: 498, startPoint y: 277, endPoint x: 498, endPoint y: 290, distance: 13.3
click at [498, 285] on input "07/31/2025" at bounding box center [577, 297] width 251 height 25
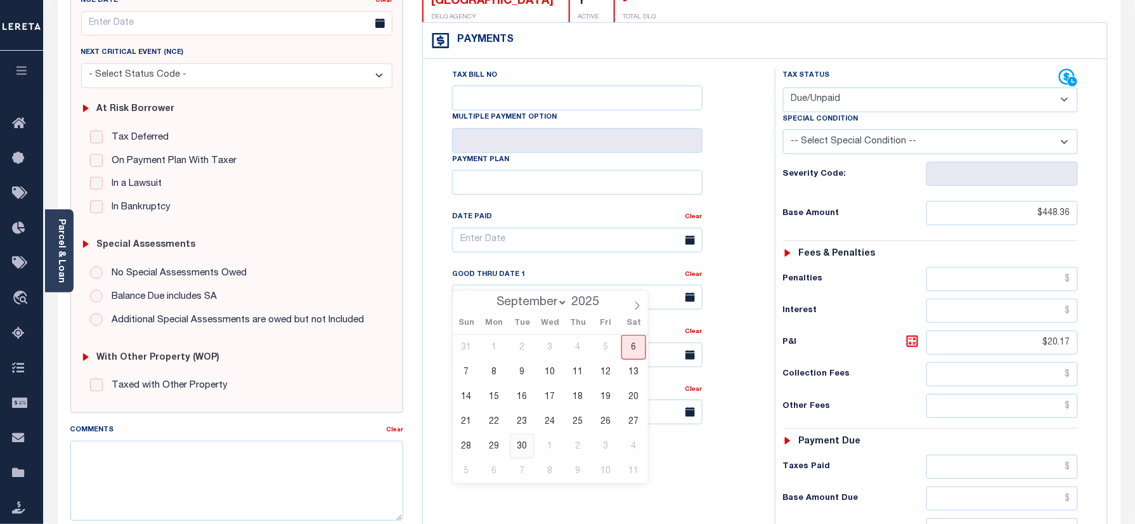
click at [516, 440] on span "30" at bounding box center [522, 446] width 25 height 25
type input "09/30/2025"
type input "09/06/2025"
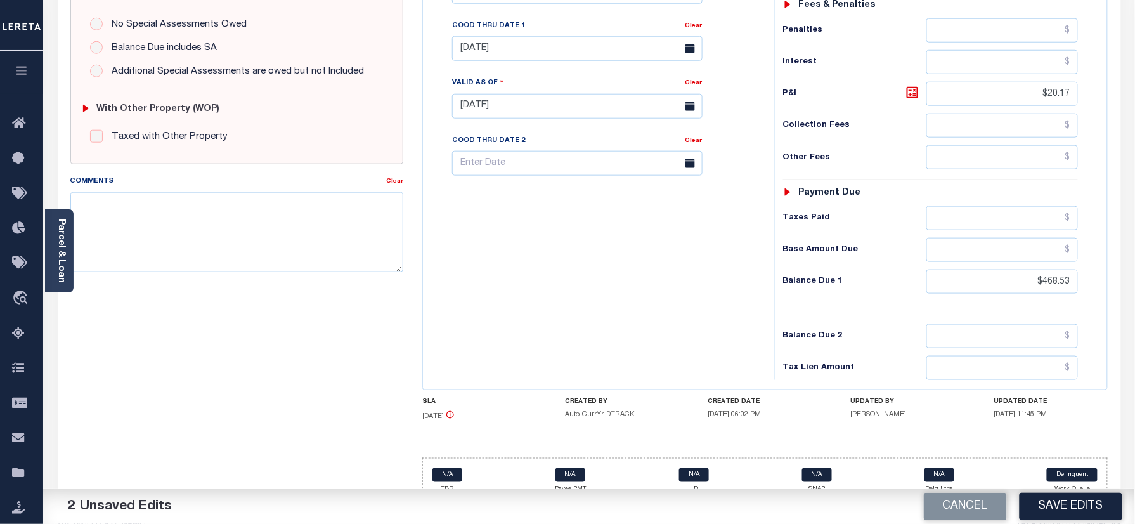
scroll to position [419, 0]
drag, startPoint x: 1024, startPoint y: 261, endPoint x: 1101, endPoint y: 259, distance: 77.4
click at [1101, 259] on div "Tax Status Status" at bounding box center [935, 98] width 339 height 560
paste input "482"
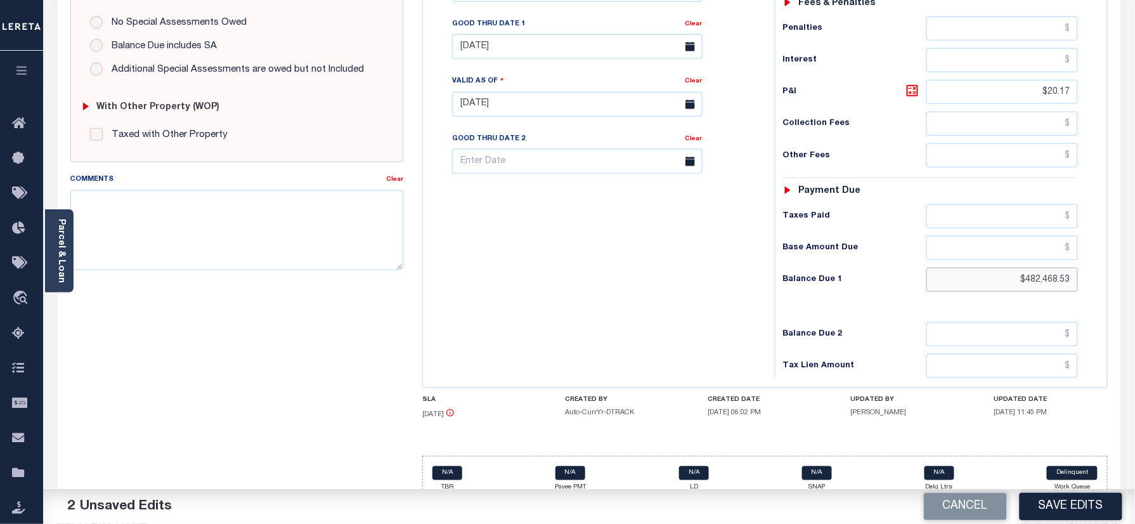
drag, startPoint x: 1123, startPoint y: 269, endPoint x: 1147, endPoint y: 272, distance: 24.3
click at [1135, 272] on html "Home Tax Line Detail Profile Sign out" at bounding box center [567, 62] width 1135 height 962
paste input "482"
type input "$482.00"
click at [916, 87] on icon at bounding box center [913, 91] width 8 height 8
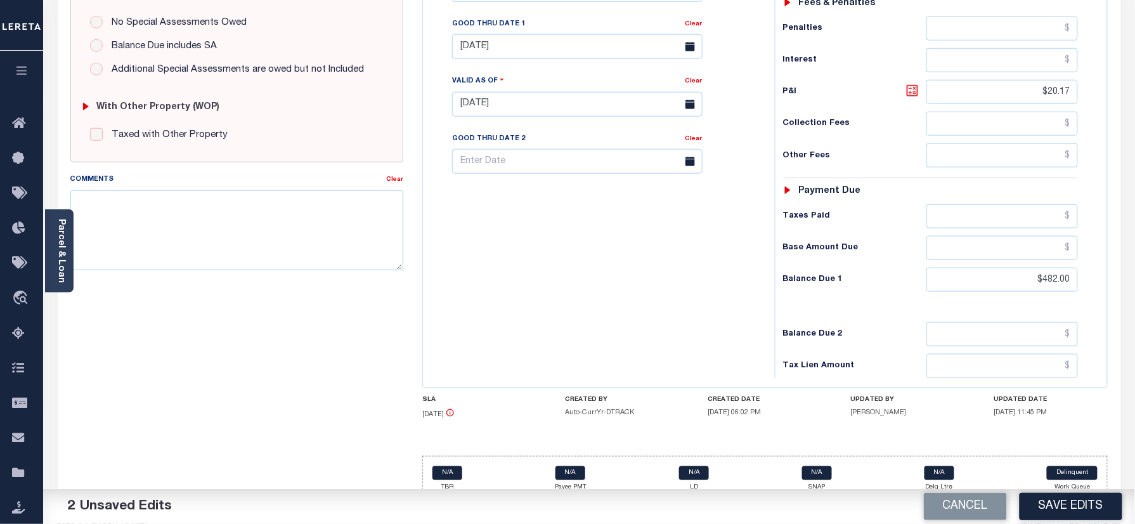
type input "$33.64"
click at [902, 278] on div "Tax Status Status - Select Status Code -" at bounding box center [935, 98] width 320 height 560
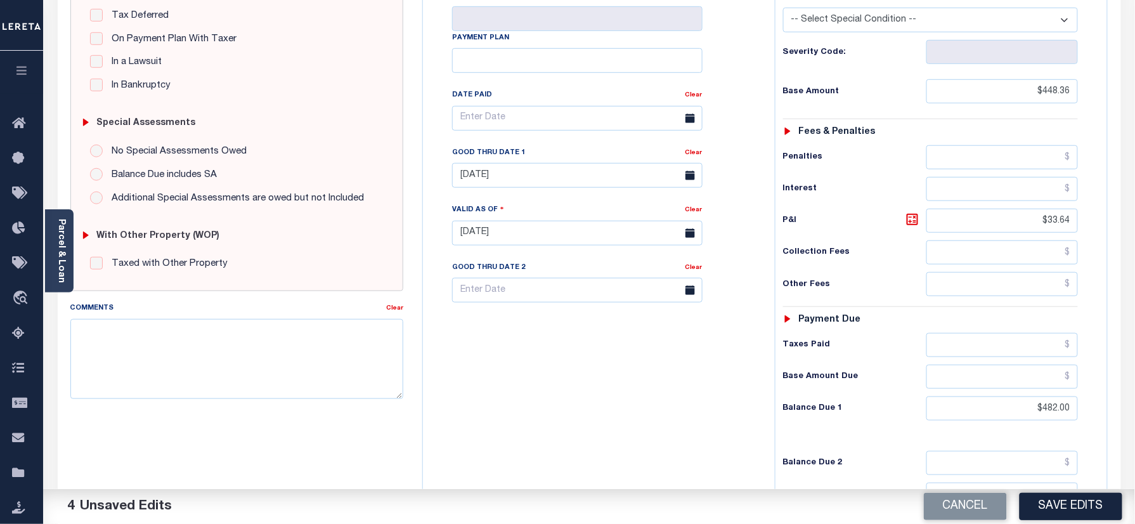
scroll to position [166, 0]
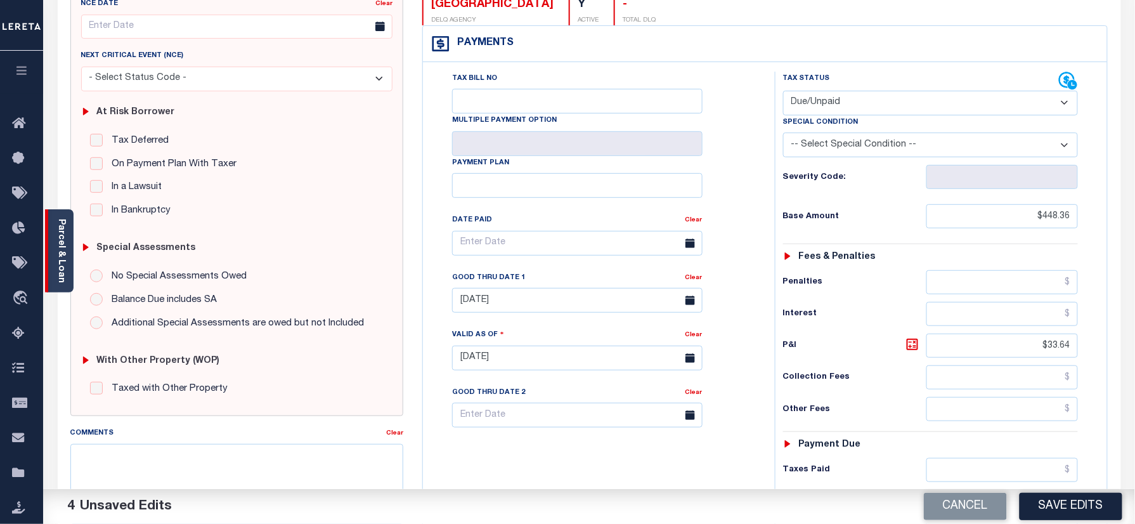
click at [48, 234] on div "Parcel & Loan" at bounding box center [59, 250] width 29 height 83
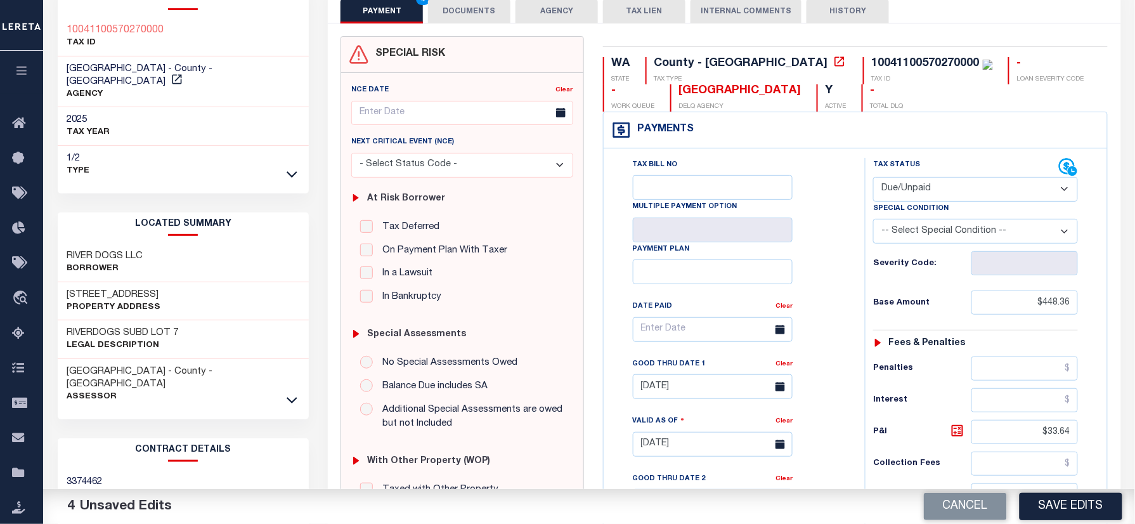
scroll to position [0, 0]
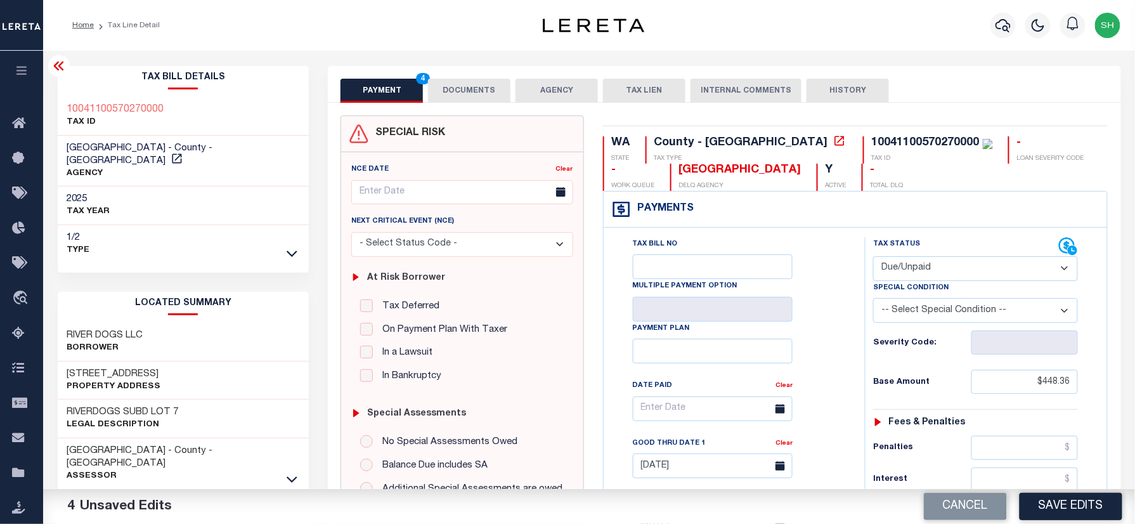
click at [56, 97] on div "Tax Bill Details 10041100570270000 TAX ID AGENCY 2025 TAX YEAR 2025 1/2 Type" at bounding box center [183, 514] width 271 height 896
copy h3 "10041100570270000"
click at [485, 89] on button "DOCUMENTS" at bounding box center [469, 91] width 82 height 24
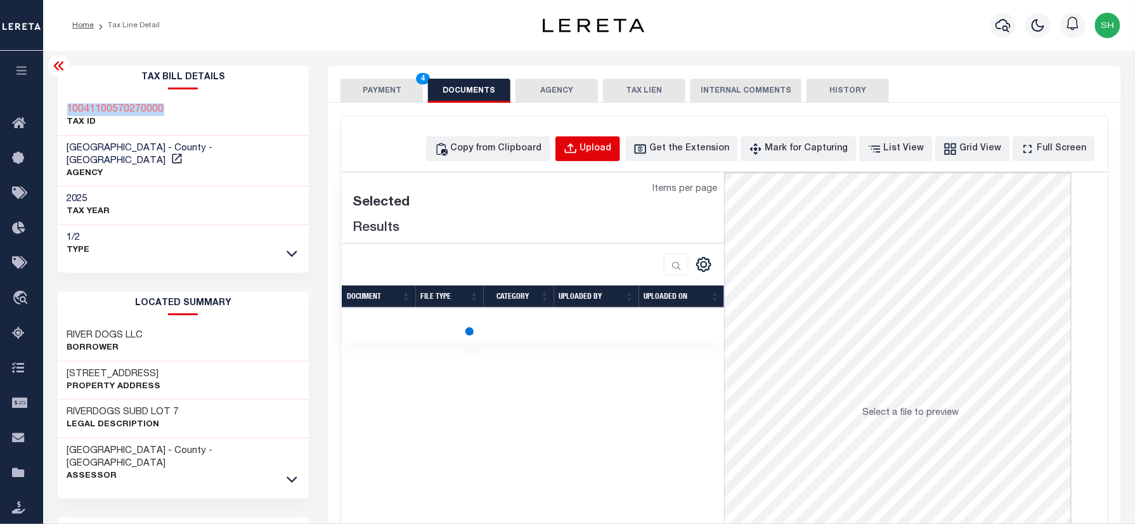
click at [610, 143] on div "Upload" at bounding box center [596, 149] width 32 height 14
select select "POP"
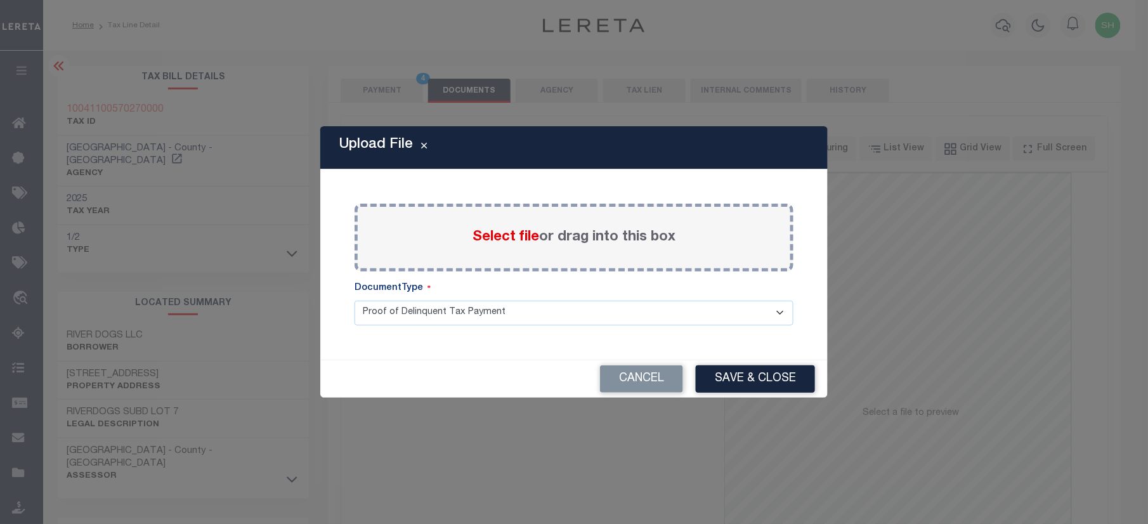
click at [501, 232] on span "Select file" at bounding box center [506, 237] width 67 height 14
click at [0, 0] on input "Select file or drag into this box" at bounding box center [0, 0] width 0 height 0
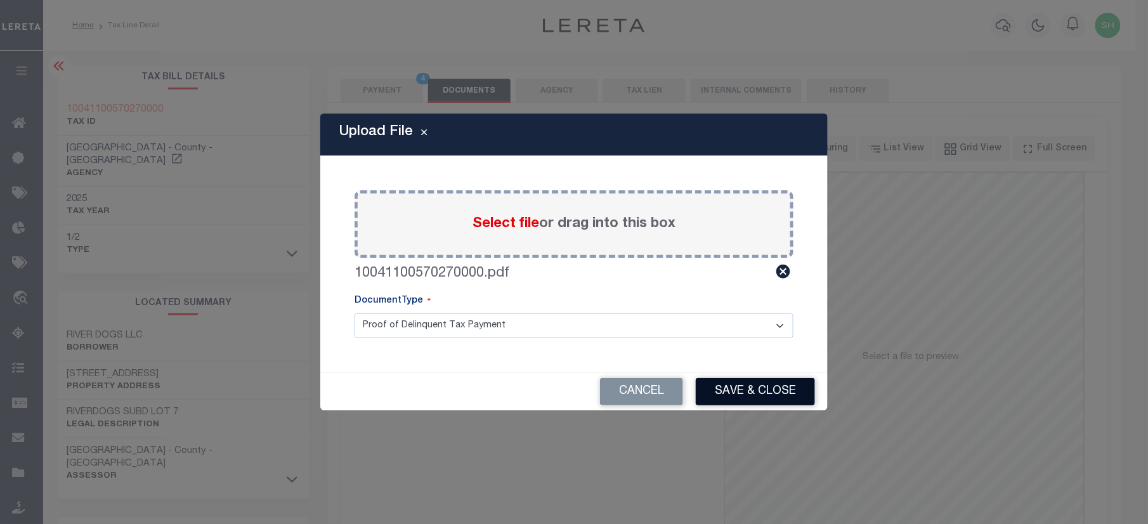
click at [747, 388] on button "Save & Close" at bounding box center [755, 391] width 119 height 27
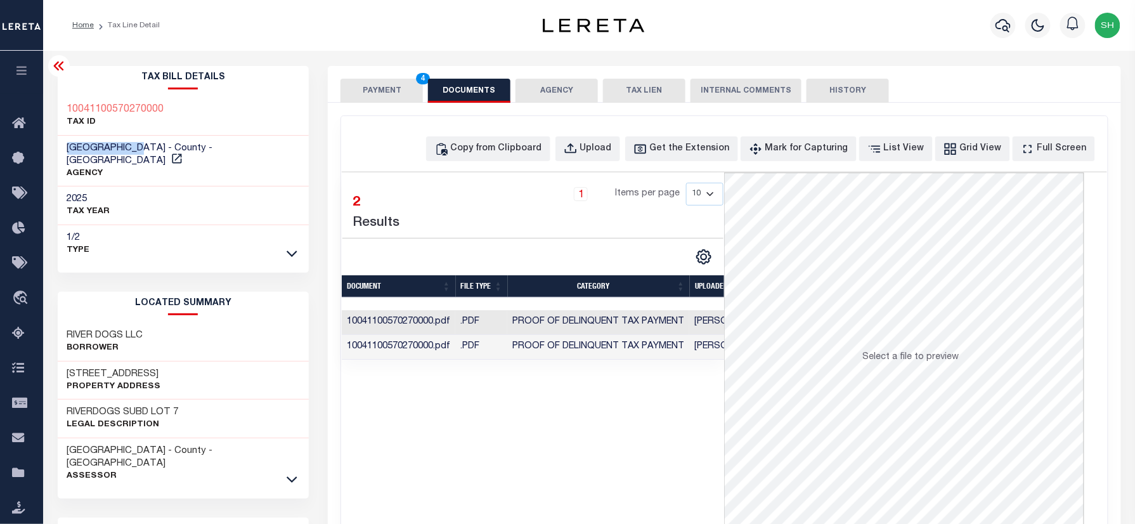
drag, startPoint x: 67, startPoint y: 148, endPoint x: 145, endPoint y: 141, distance: 78.4
click at [145, 142] on h3 "ASOTIN COUNTY - County - WA" at bounding box center [183, 154] width 233 height 25
copy span "ASOTIN COUNTY"
click at [382, 95] on button "PAYMENT 4" at bounding box center [382, 91] width 82 height 24
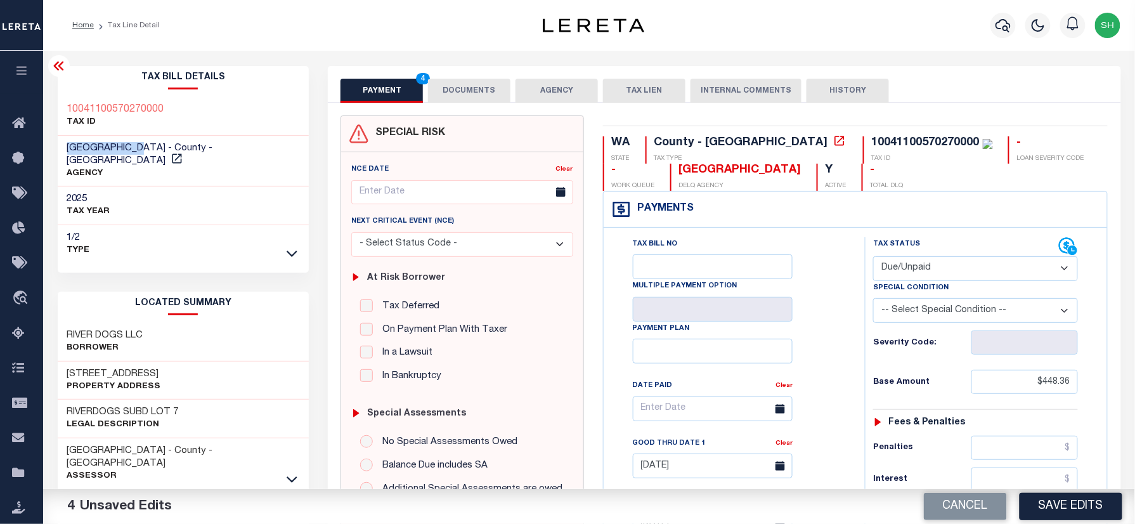
click at [470, 89] on button "DOCUMENTS" at bounding box center [469, 91] width 82 height 24
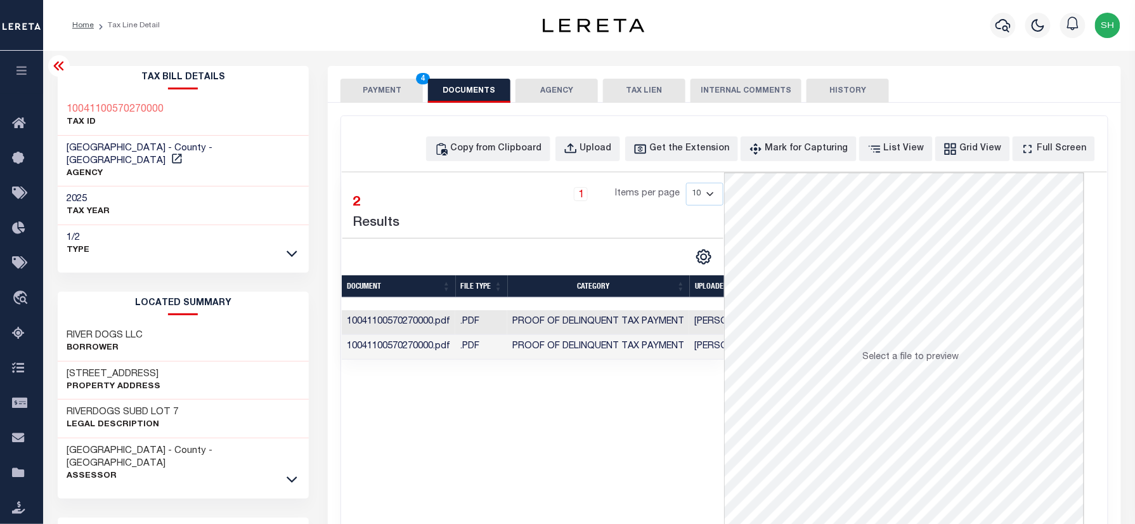
click at [443, 355] on td "10041100570270000.pdf" at bounding box center [399, 347] width 114 height 25
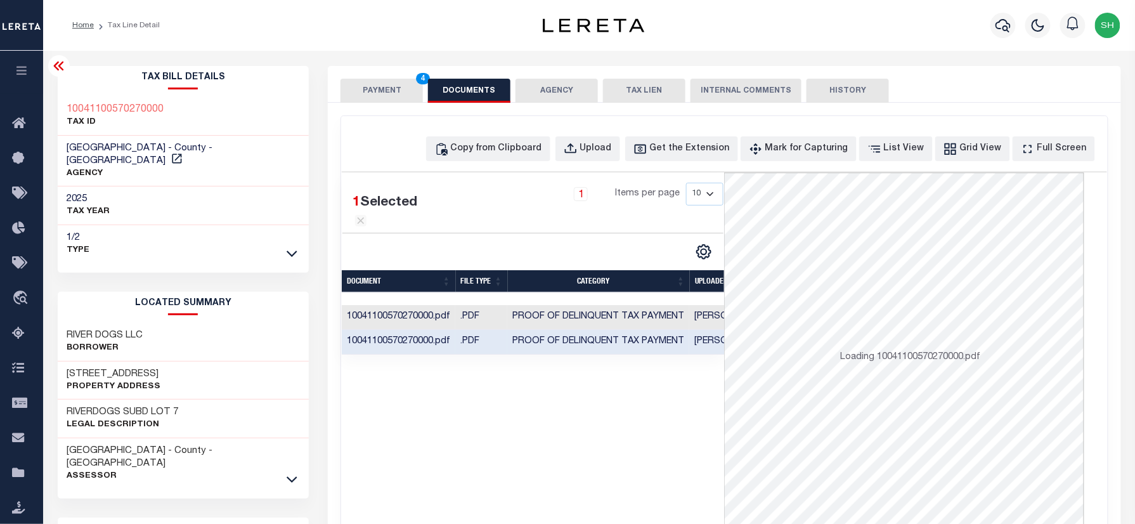
click at [361, 88] on button "PAYMENT 4" at bounding box center [382, 91] width 82 height 24
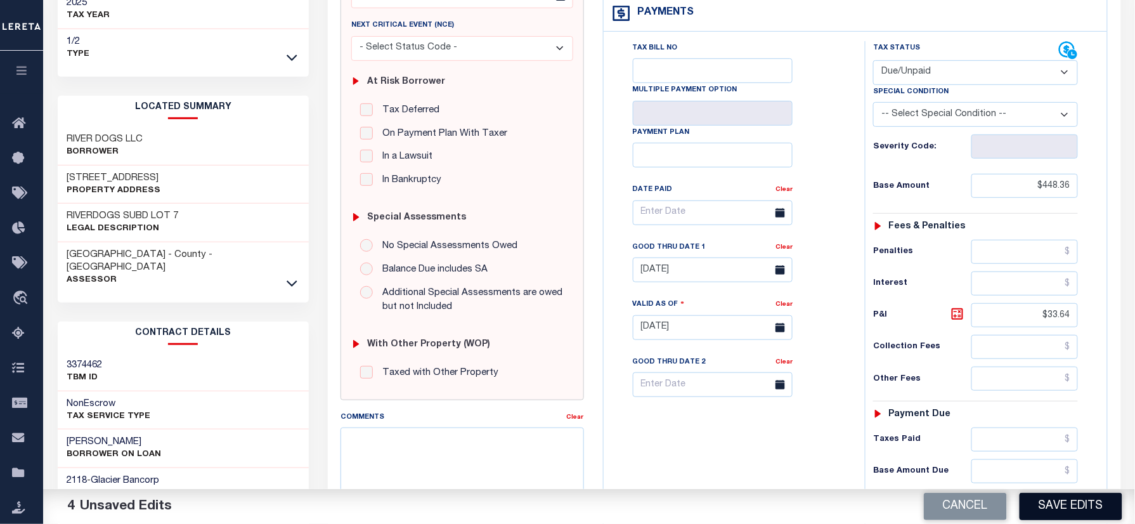
scroll to position [338, 0]
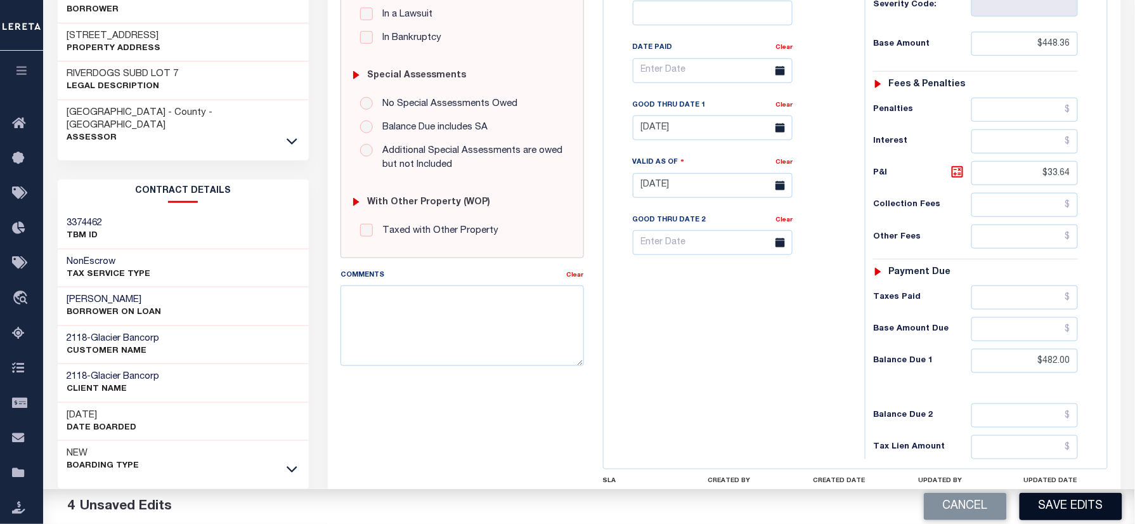
click at [1053, 510] on button "Save Edits" at bounding box center [1071, 506] width 103 height 27
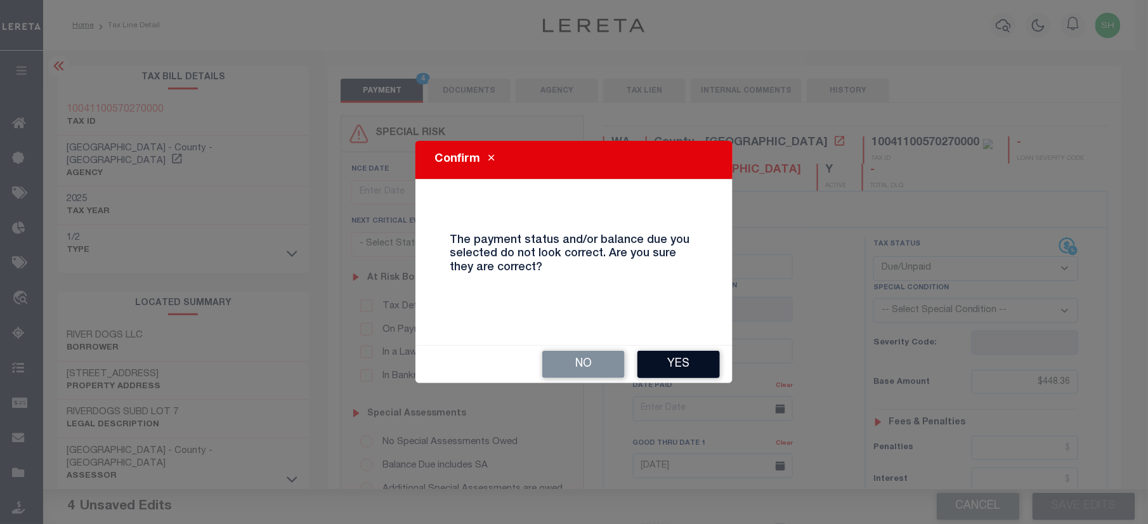
click at [686, 364] on button "Yes" at bounding box center [678, 364] width 82 height 27
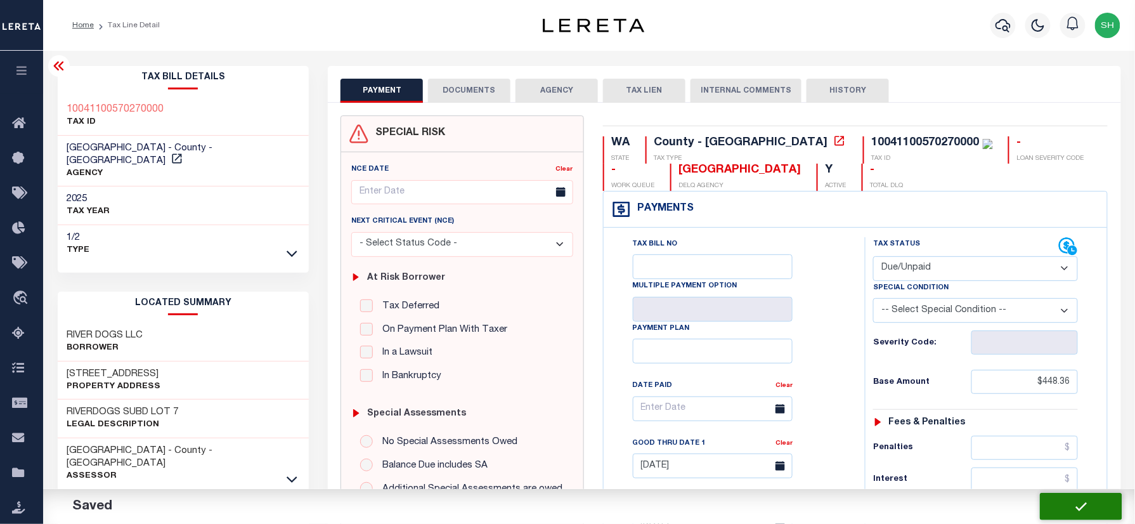
checkbox input "false"
type input "$448.36"
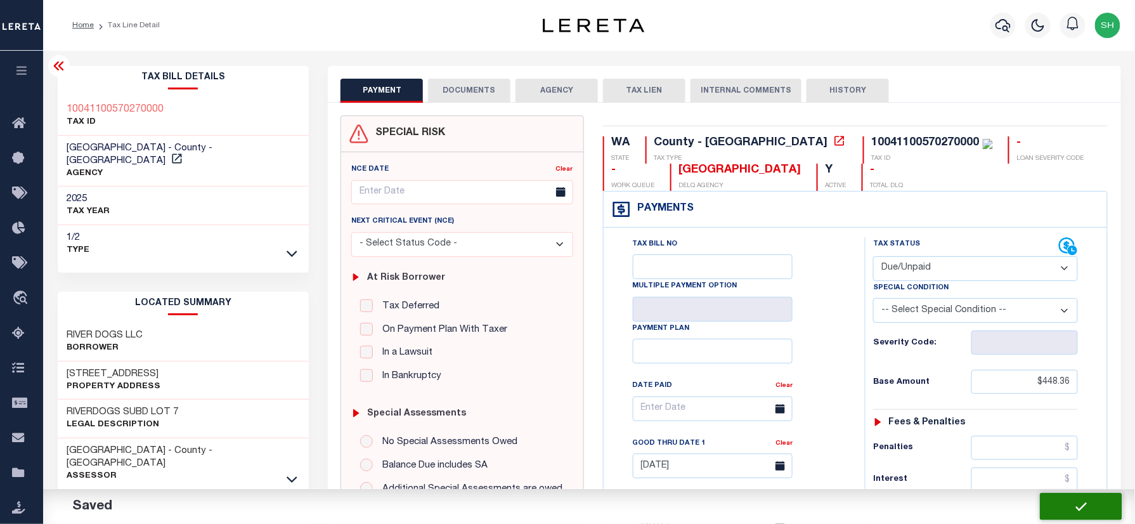
type input "$33.64"
type input "$482"
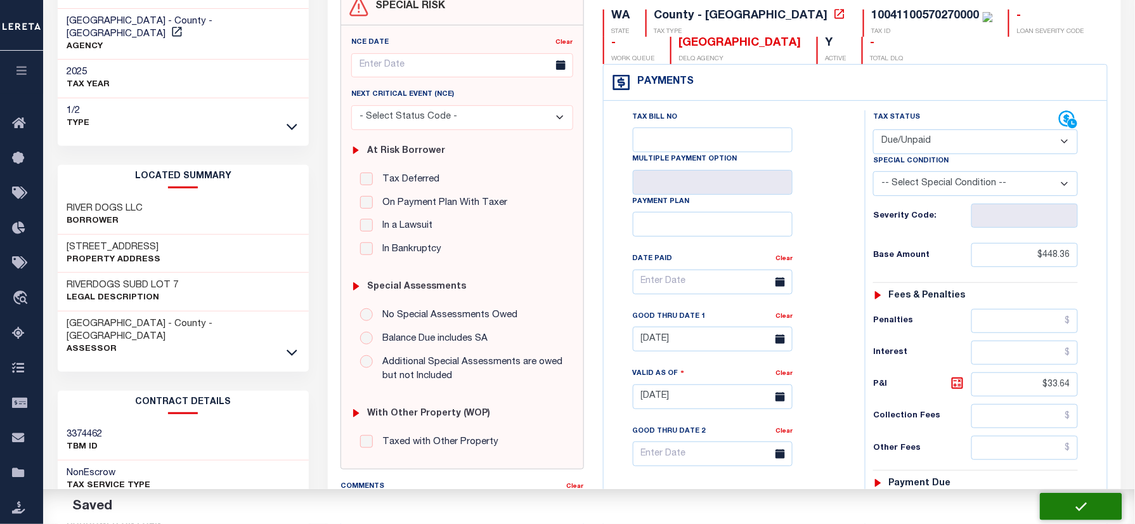
scroll to position [254, 0]
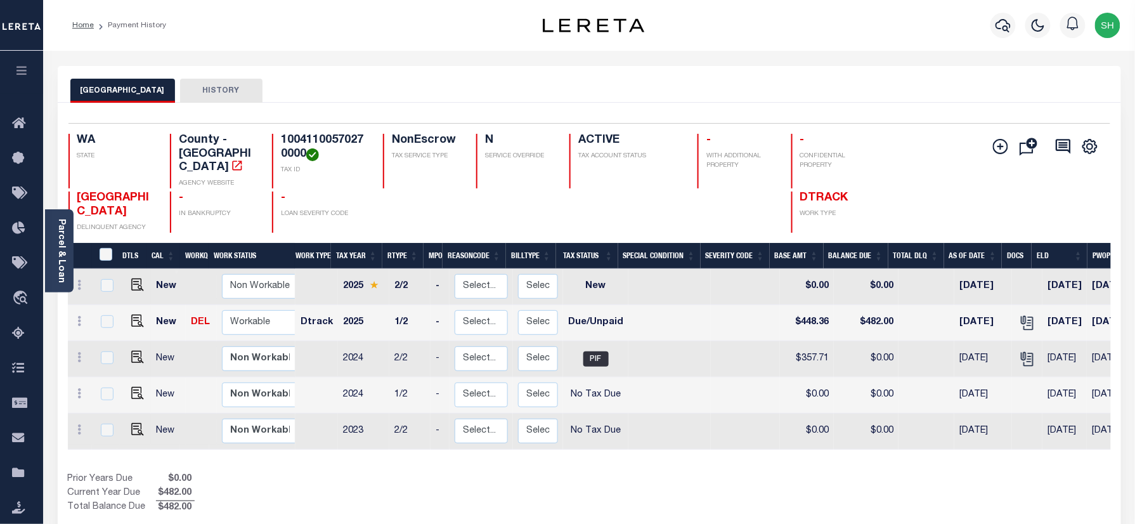
click at [290, 23] on div "Home Payment History" at bounding box center [283, 25] width 443 height 27
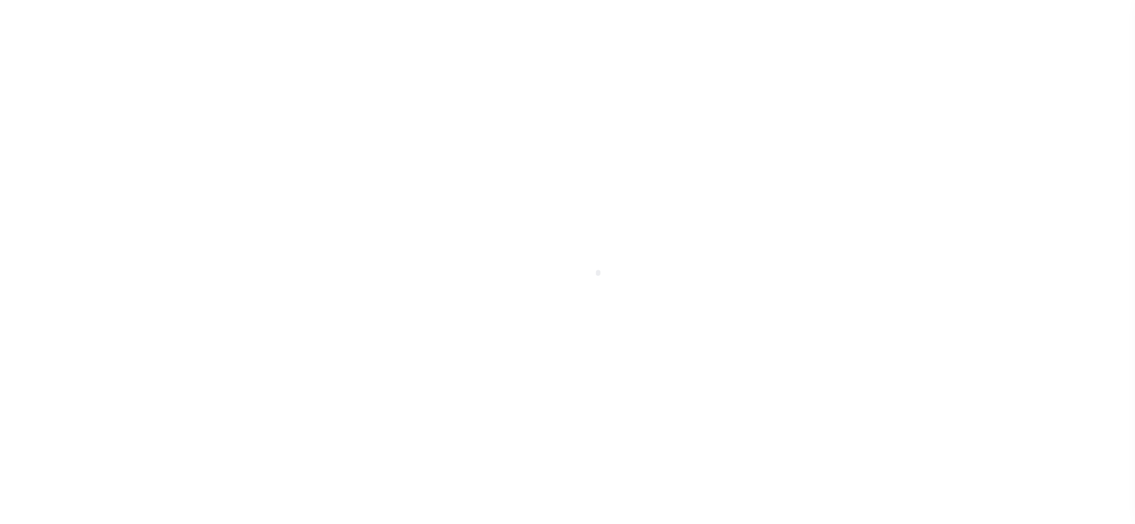
select select "NW2"
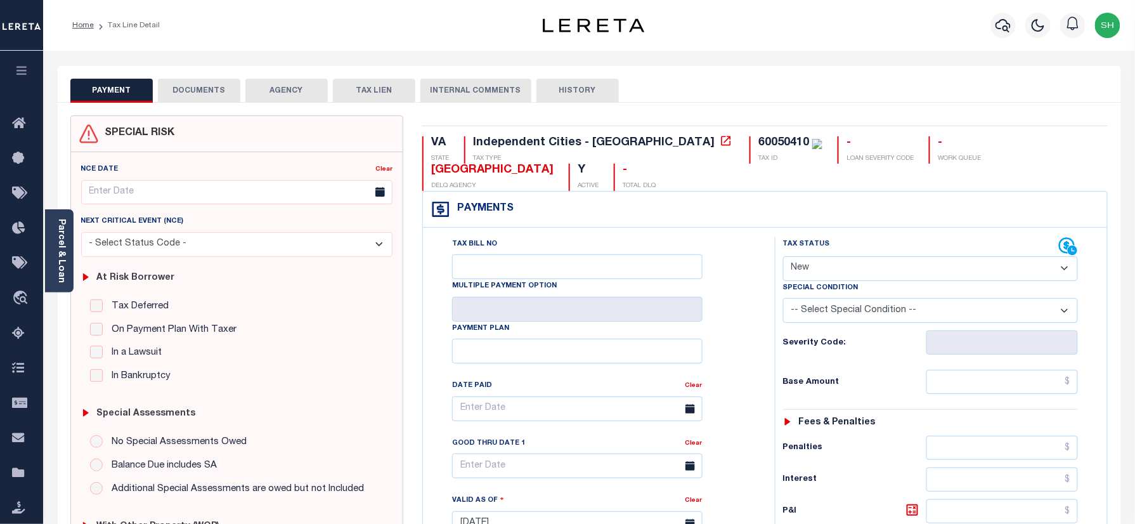
click at [663, 133] on div "VA STATE Independent Cities - VA TAX TYPE 60050410 TAX ID - LOAN SEVERITY CODE …" at bounding box center [765, 522] width 705 height 814
copy div "60050410"
click at [65, 237] on link "Parcel & Loan" at bounding box center [60, 251] width 9 height 64
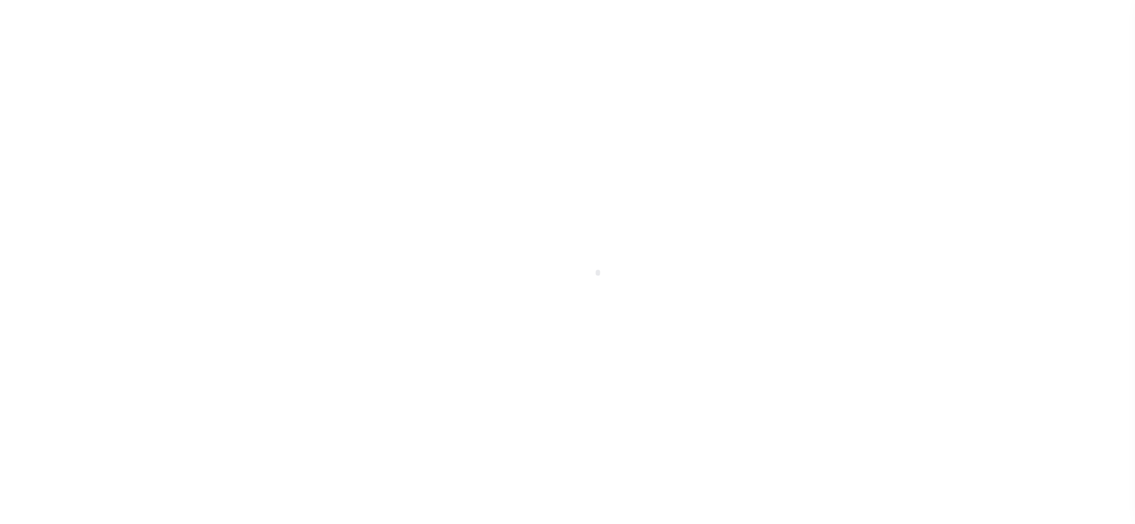
checkbox input "false"
type input "08/19/2025"
select select "NW2"
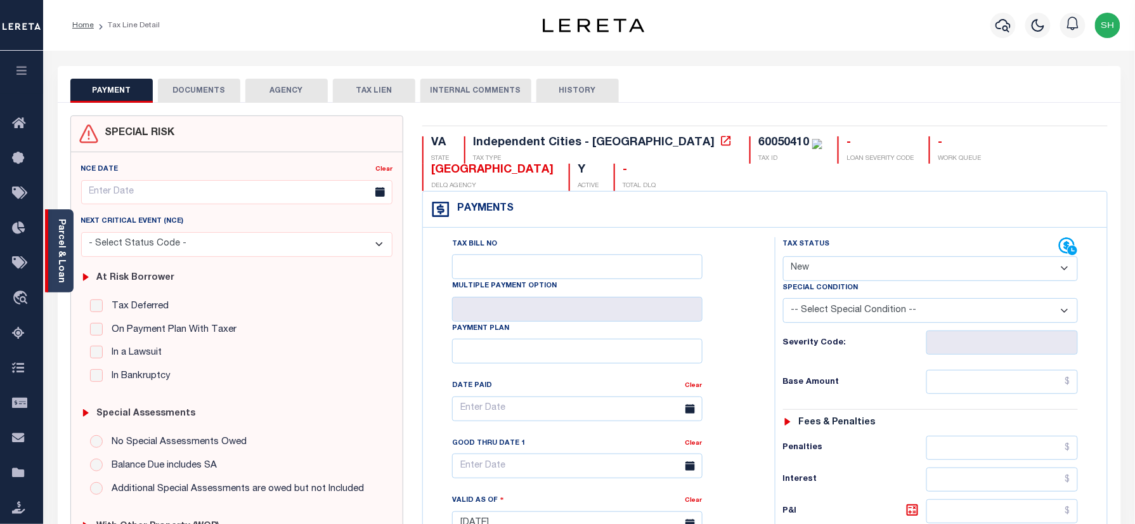
click at [58, 229] on link "Parcel & Loan" at bounding box center [60, 251] width 9 height 64
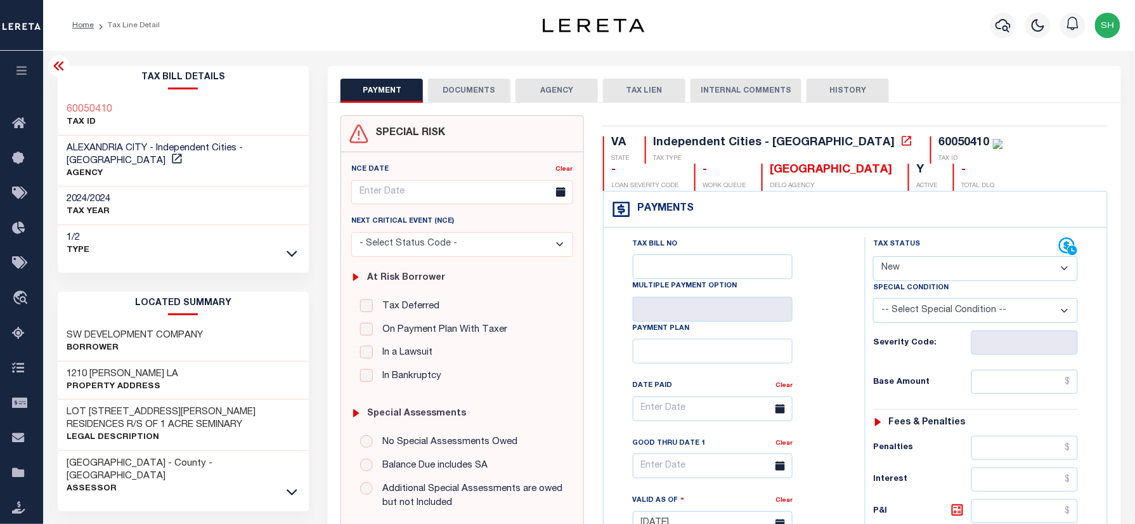
click at [49, 97] on div "Tax Bill Details 60050410 TAX ID AGENCY" at bounding box center [183, 512] width 271 height 893
copy h3 "60050410"
